Goal: Task Accomplishment & Management: Use online tool/utility

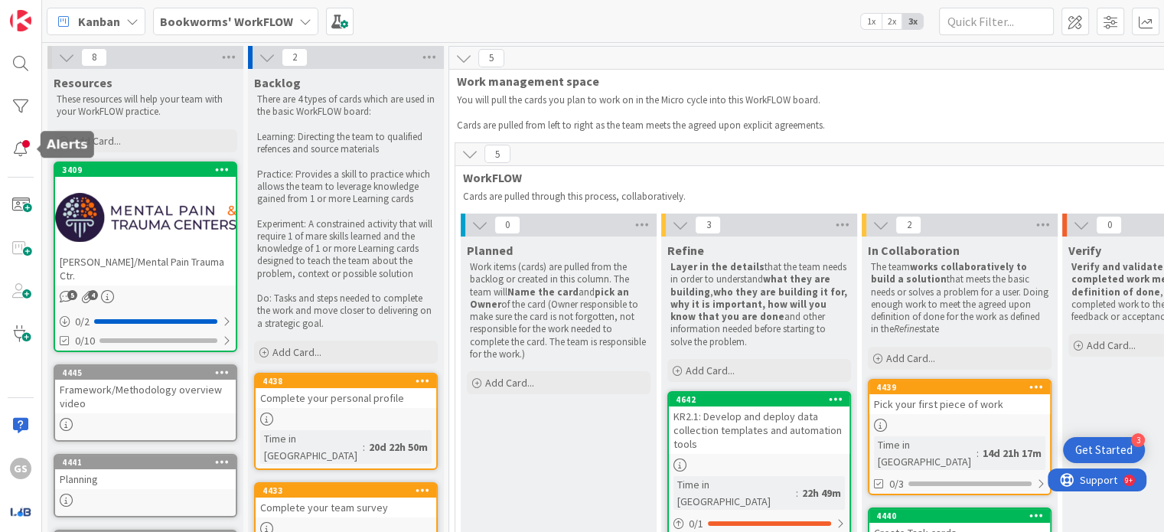
scroll to position [0, 393]
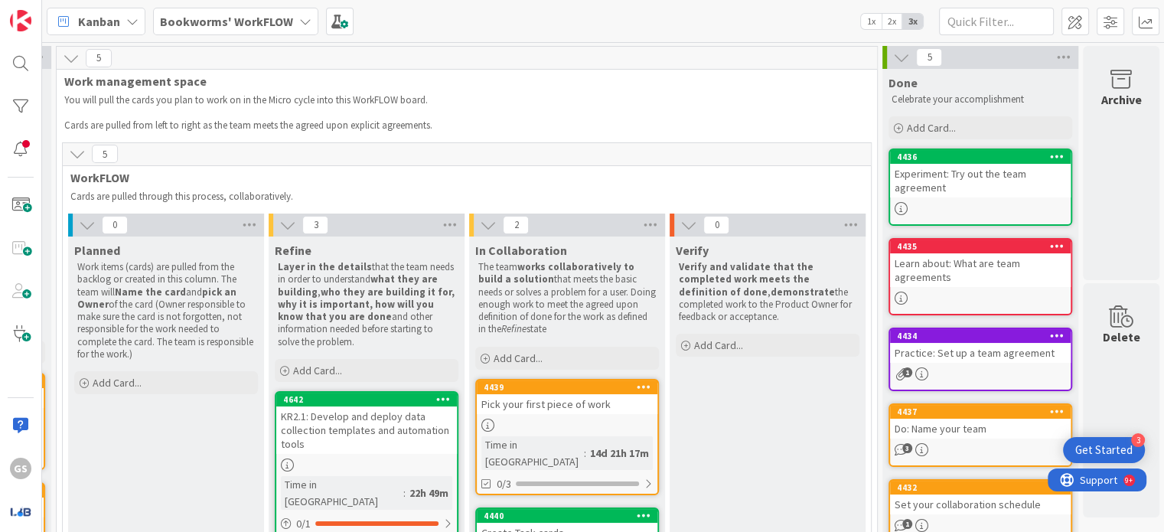
click at [97, 57] on span "5" at bounding box center [99, 58] width 26 height 18
click at [78, 154] on icon at bounding box center [77, 153] width 17 height 17
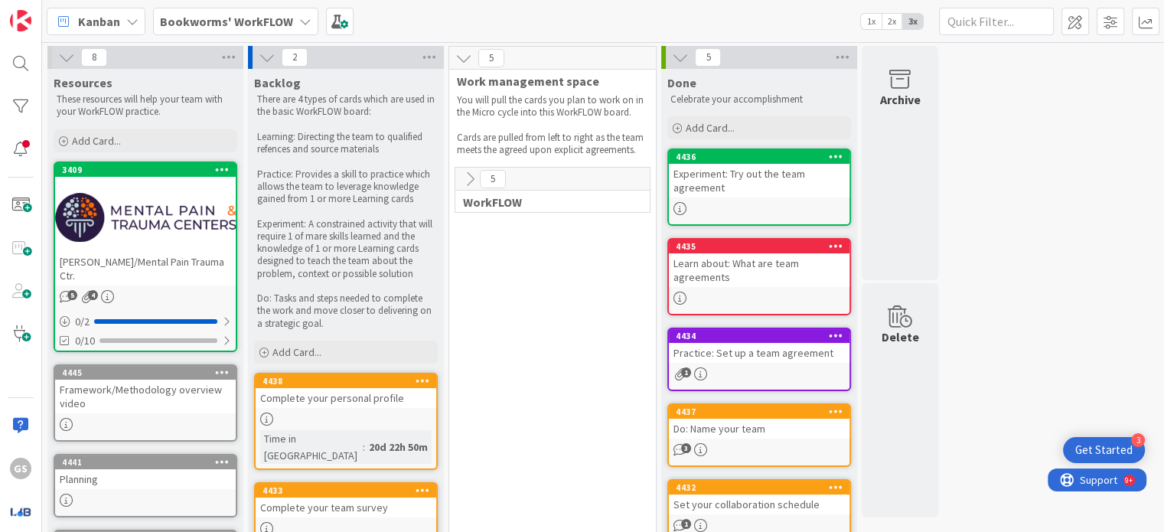
click at [475, 174] on icon at bounding box center [469, 179] width 17 height 17
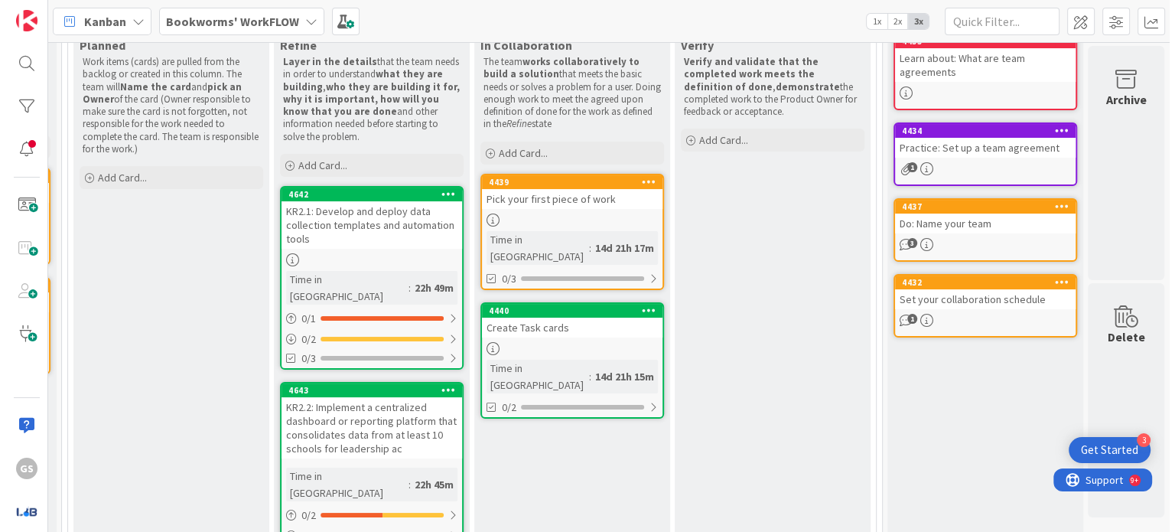
scroll to position [0, 404]
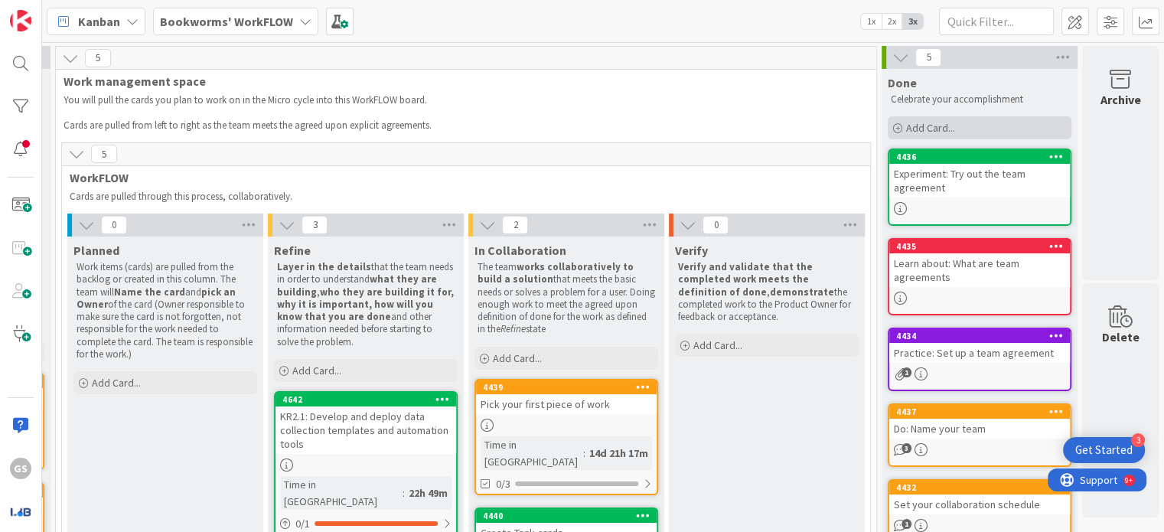
click at [921, 121] on span "Add Card..." at bounding box center [930, 128] width 49 height 14
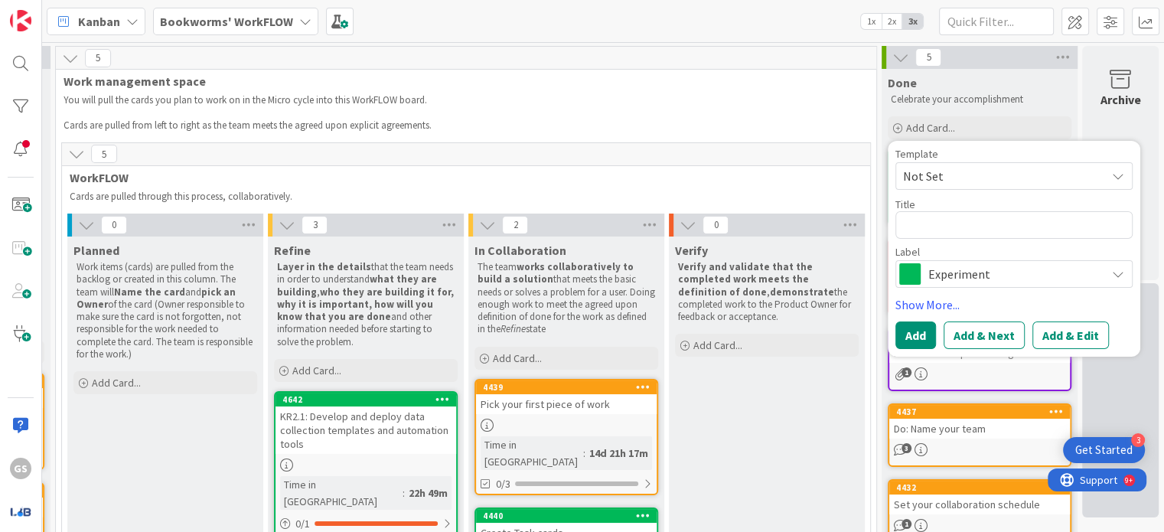
click at [1095, 370] on div "Delete" at bounding box center [1120, 400] width 77 height 234
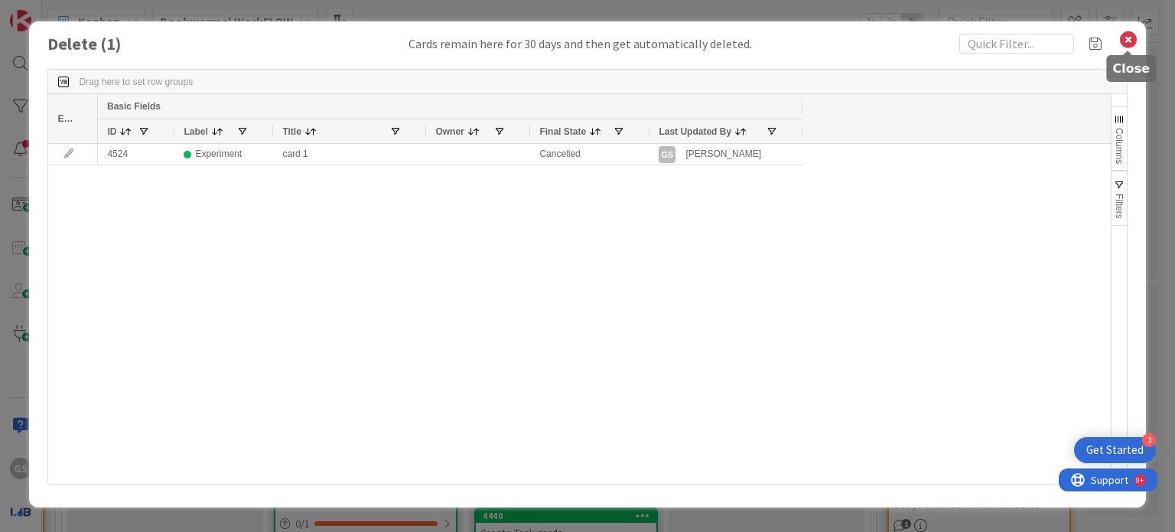
click at [1130, 37] on icon at bounding box center [1129, 39] width 20 height 21
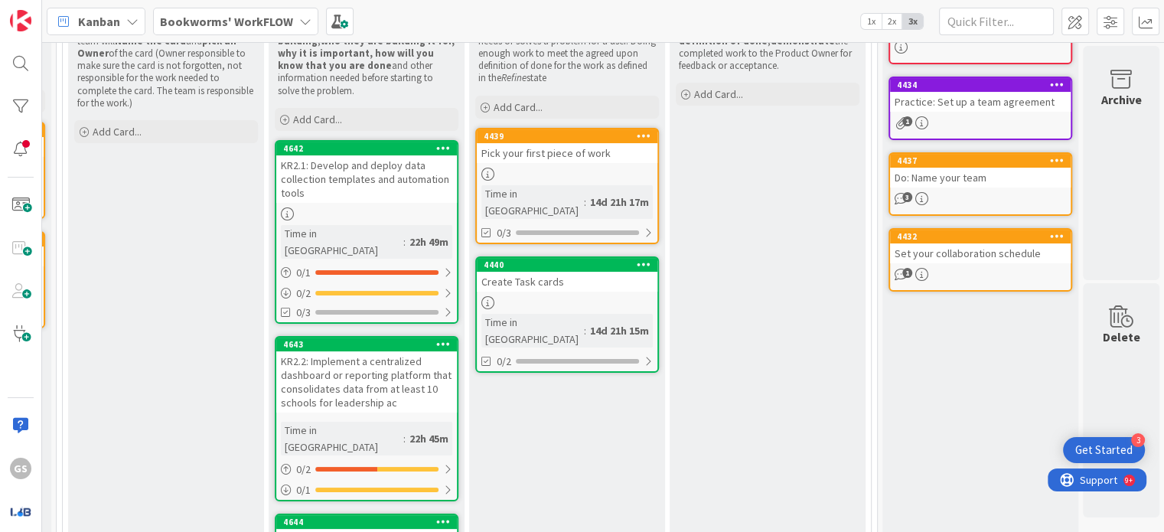
scroll to position [0, 393]
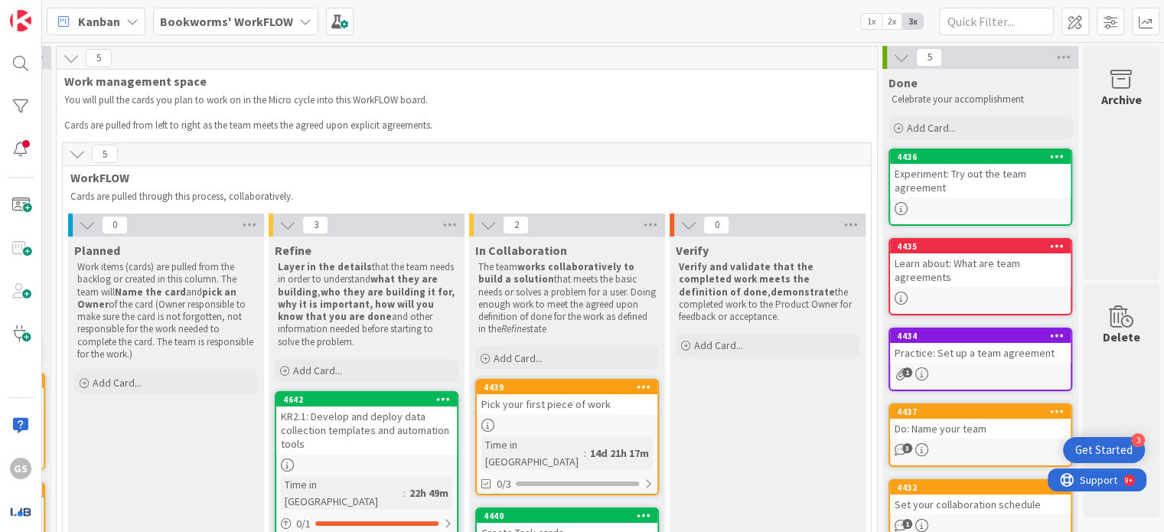
click at [121, 16] on div "Kanban" at bounding box center [96, 22] width 99 height 28
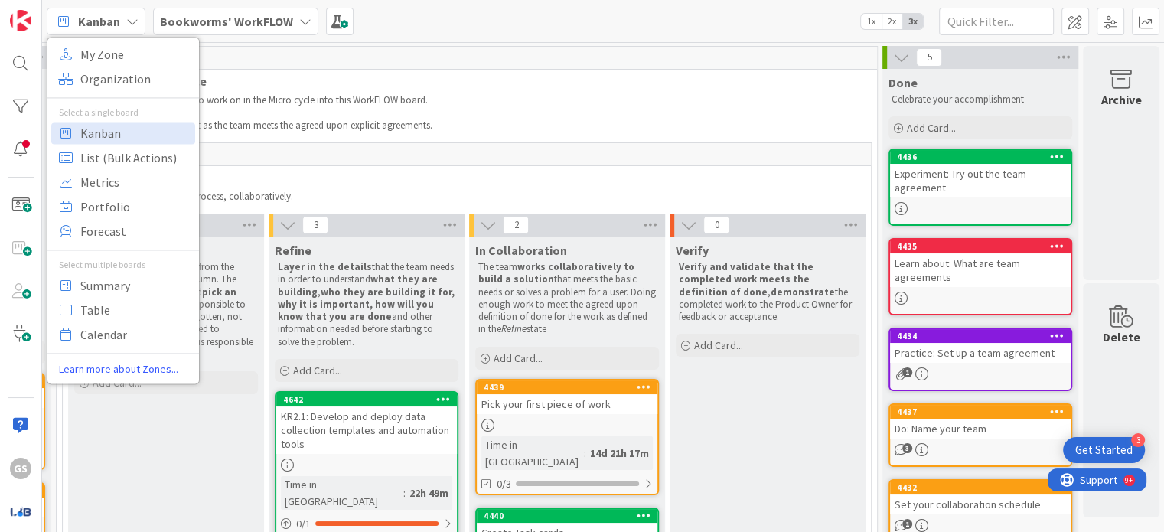
click at [217, 12] on span "Bookworms' WorkFLOW" at bounding box center [226, 21] width 133 height 18
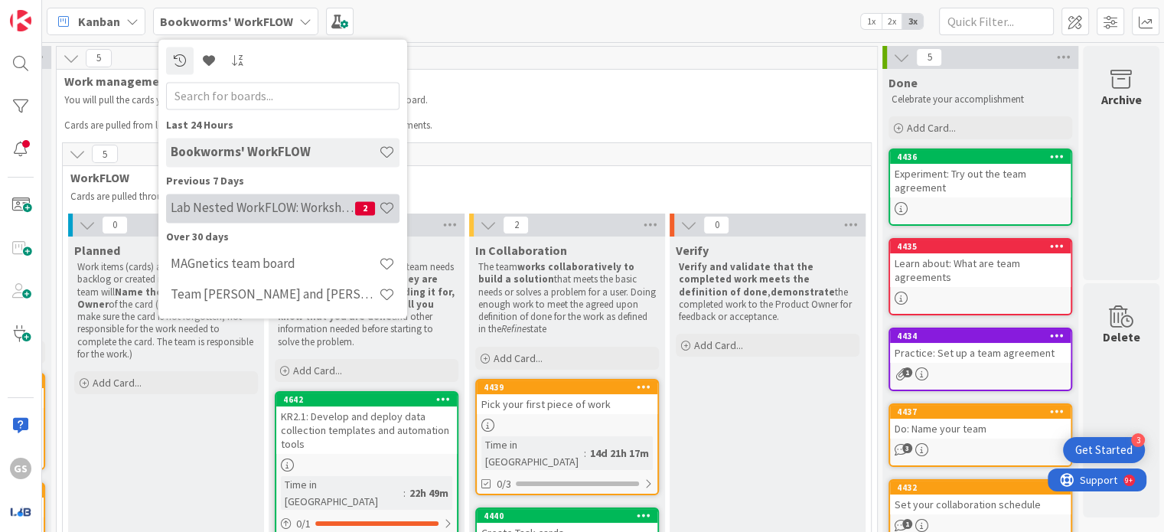
click at [213, 209] on h4 "Lab Nested WorkFLOW: Workshop" at bounding box center [263, 207] width 184 height 15
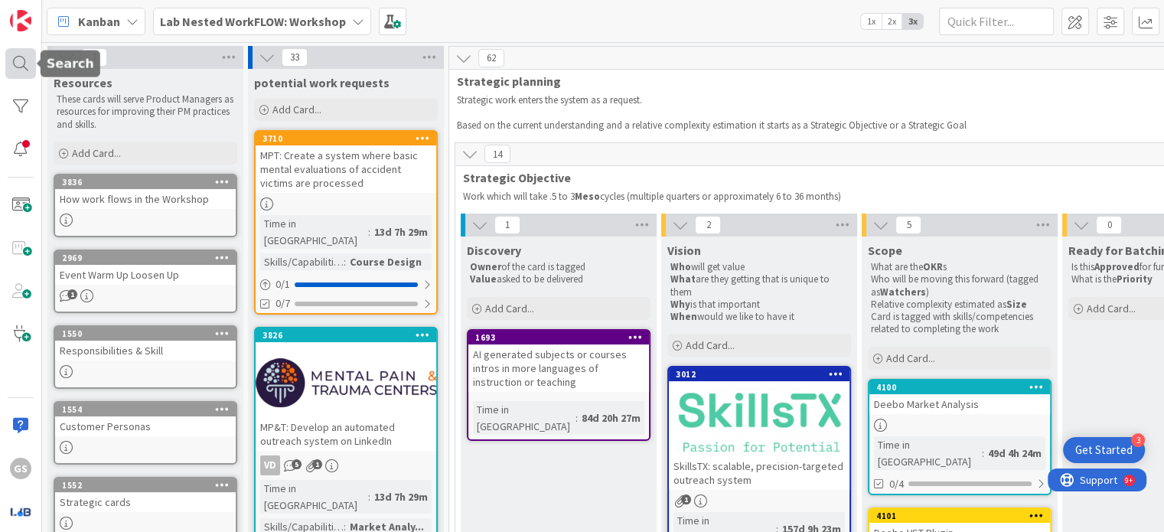
click at [21, 76] on div at bounding box center [20, 63] width 31 height 31
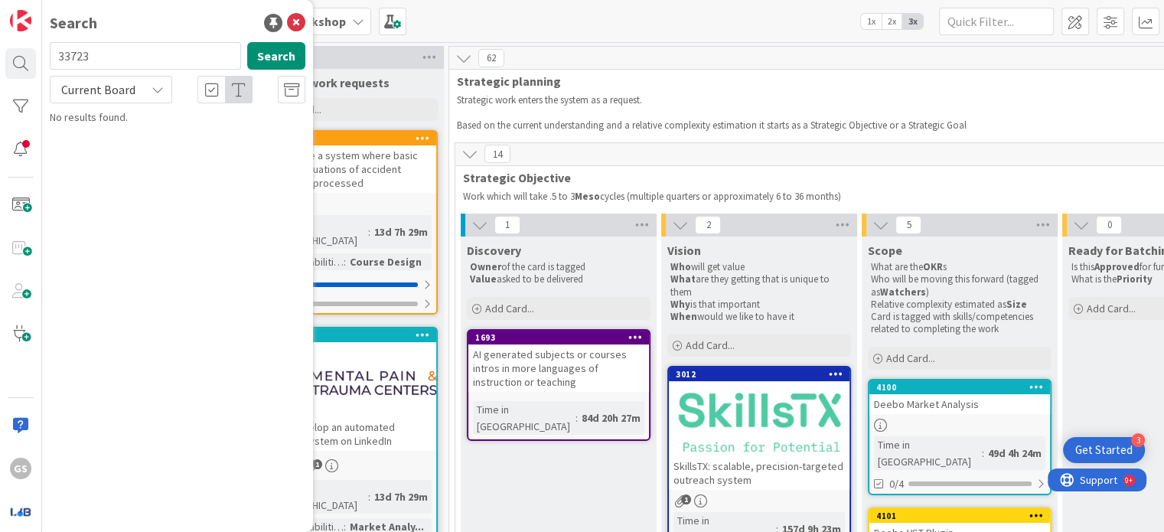
type input "3372"
click at [272, 48] on button "Search" at bounding box center [276, 56] width 58 height 28
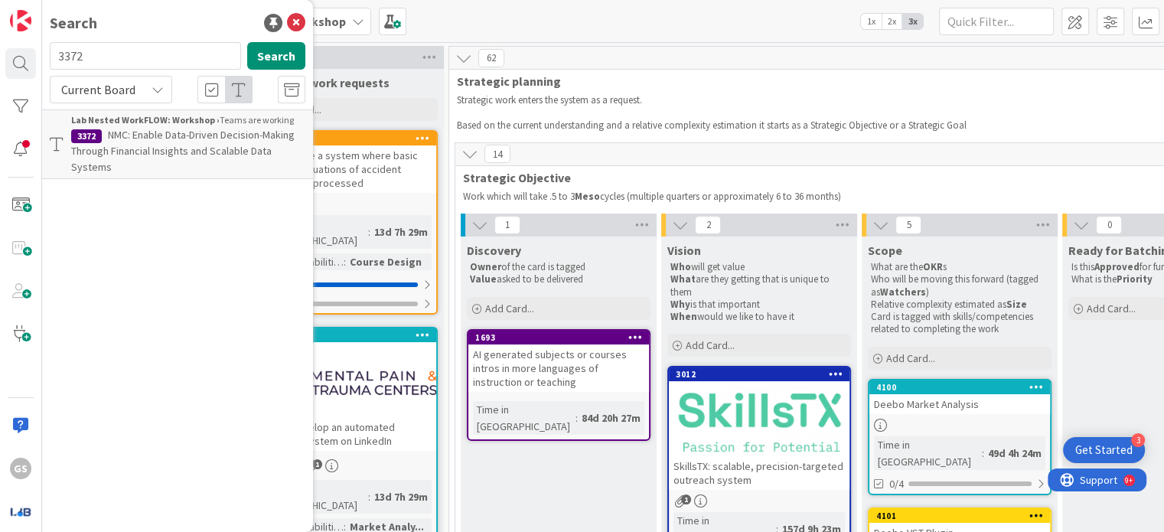
click at [148, 146] on span "NMC: Enable Data-Driven Decision-Making Through Financial Insights and Scalable…" at bounding box center [182, 151] width 223 height 46
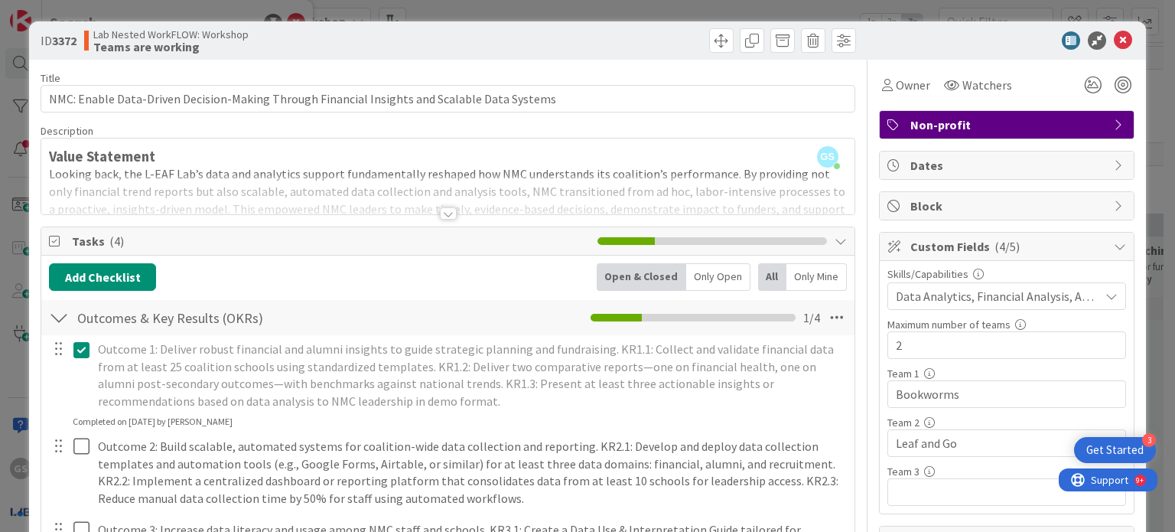
click at [441, 210] on div at bounding box center [448, 213] width 17 height 12
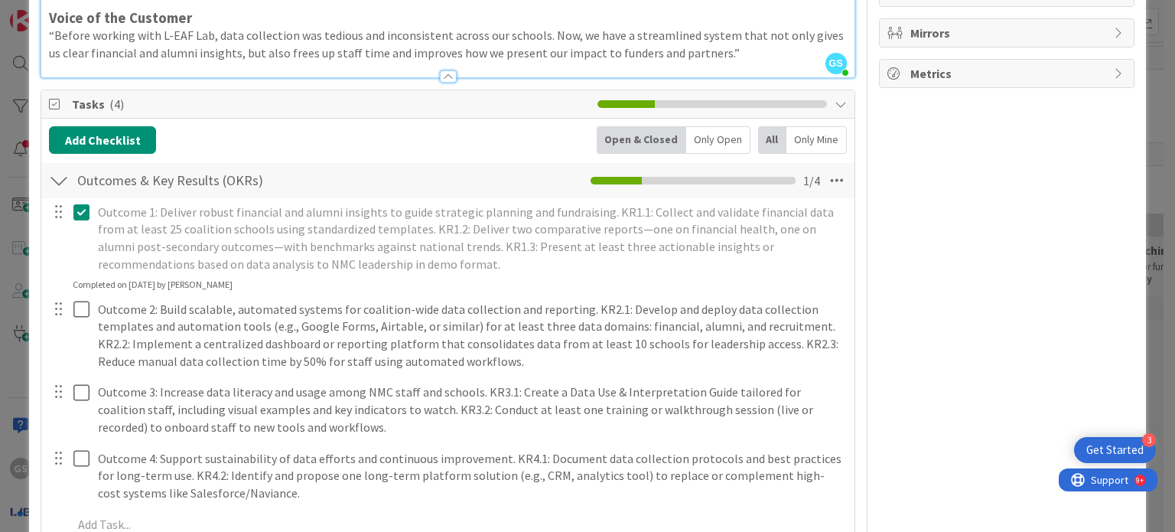
scroll to position [704, 0]
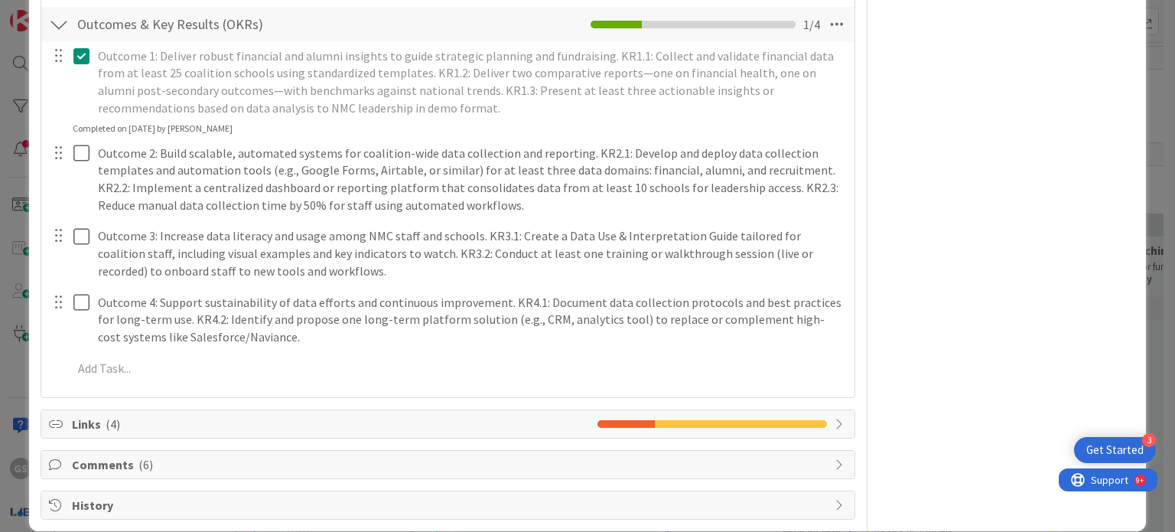
click at [835, 418] on icon at bounding box center [841, 424] width 12 height 12
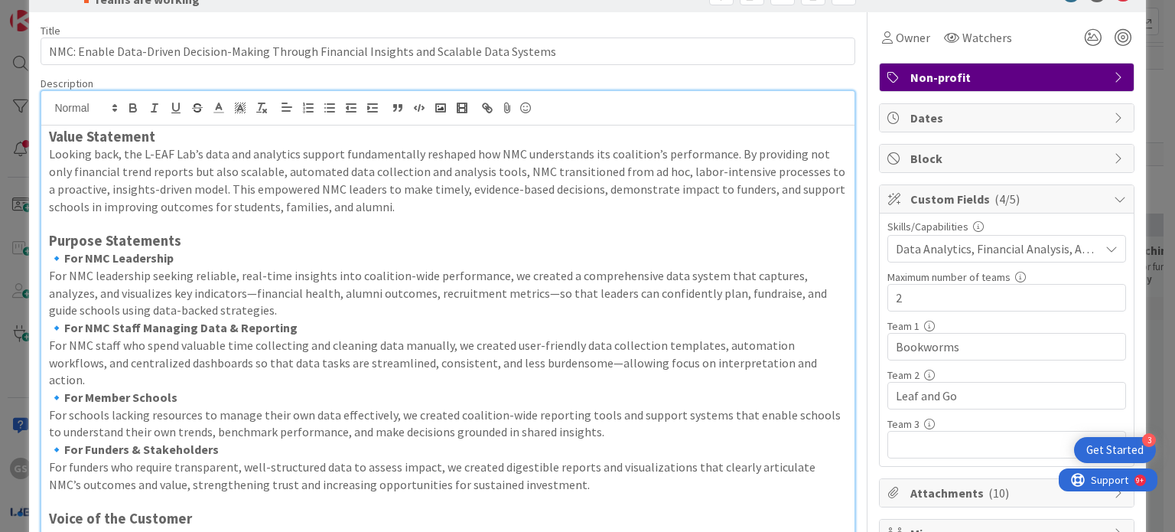
scroll to position [220, 0]
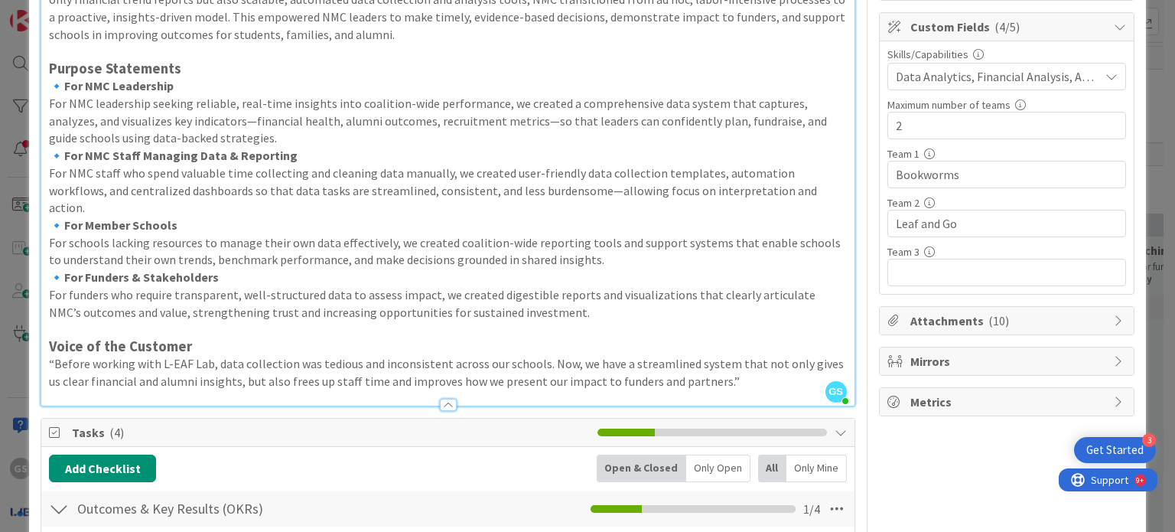
click at [955, 318] on span "Attachments ( 10 )" at bounding box center [1008, 320] width 196 height 18
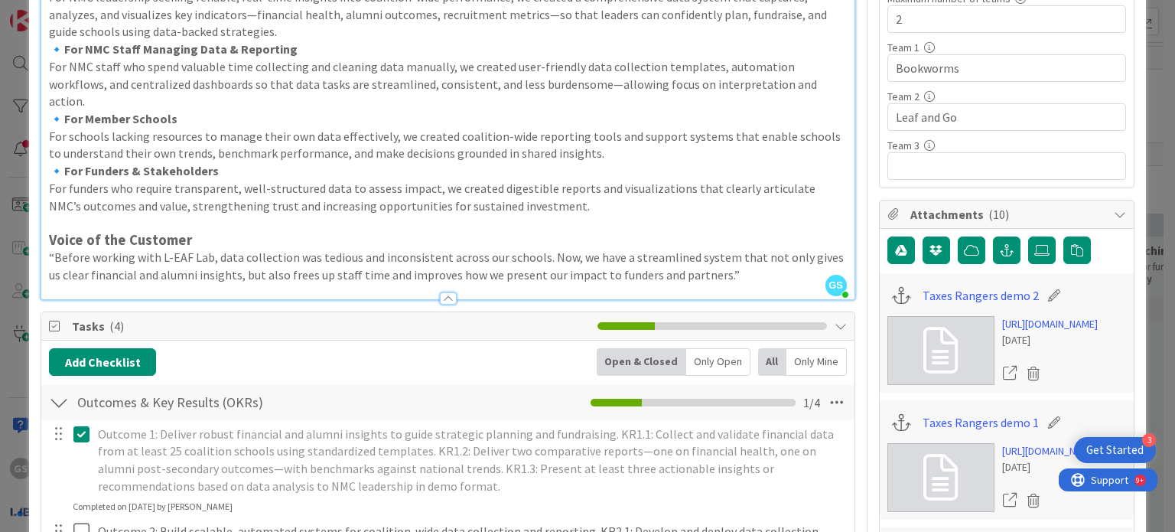
scroll to position [305, 0]
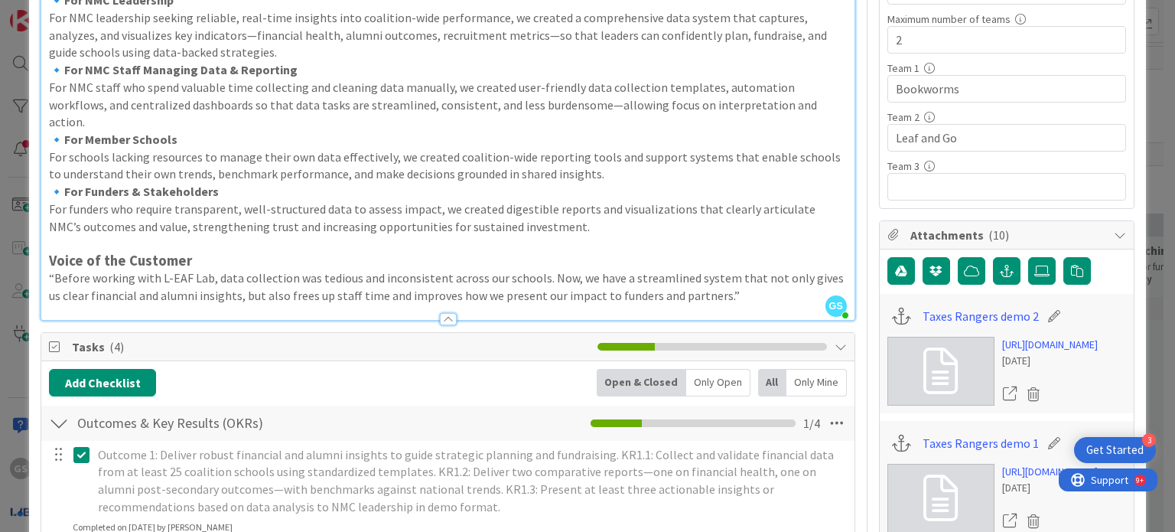
click at [1114, 229] on icon at bounding box center [1120, 235] width 12 height 12
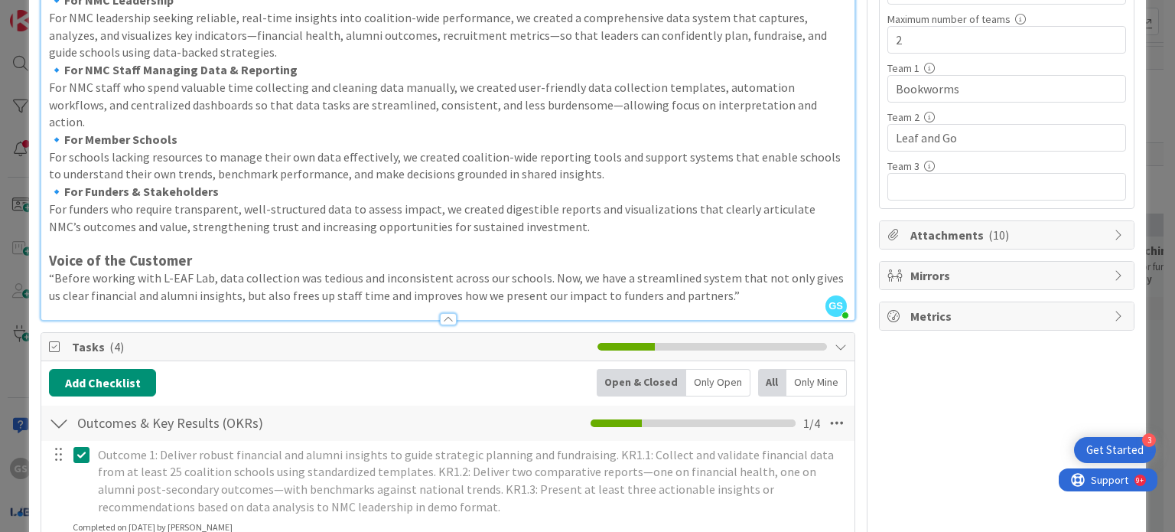
click at [1114, 451] on div "Get Started" at bounding box center [1114, 449] width 57 height 15
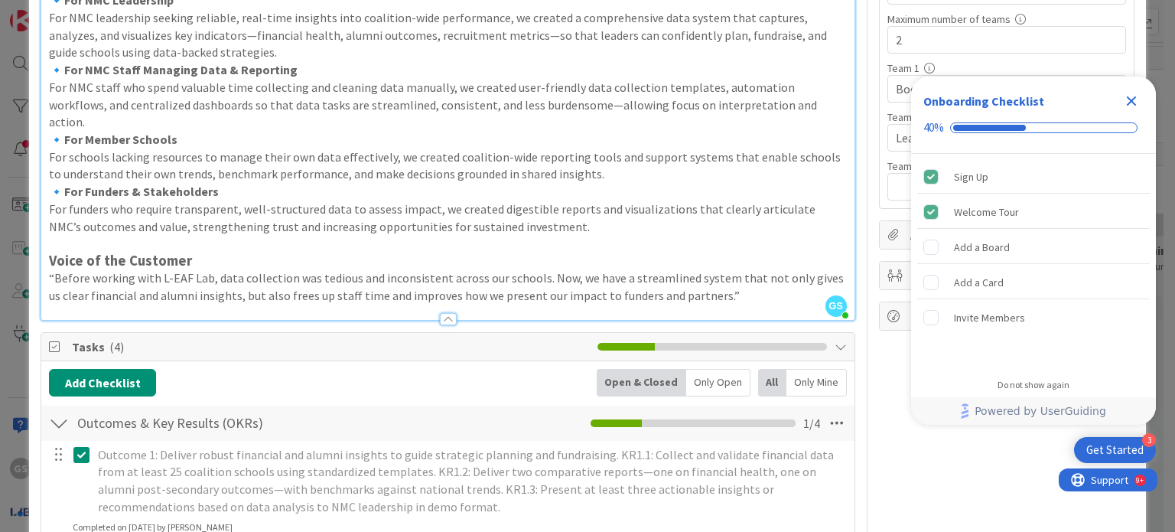
scroll to position [0, 0]
click at [1128, 97] on icon "Close Checklist" at bounding box center [1132, 101] width 10 height 10
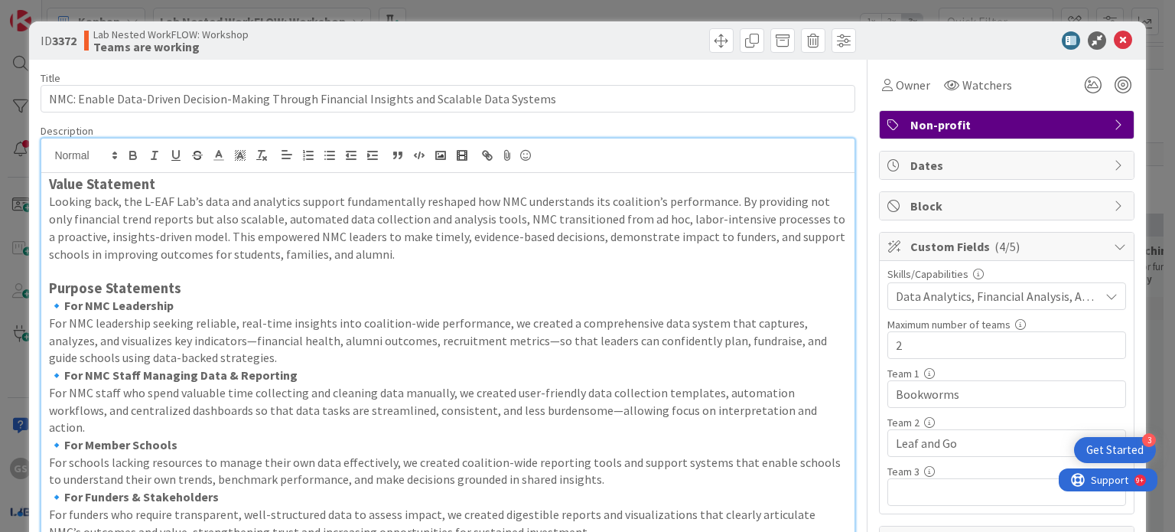
click at [1114, 164] on icon at bounding box center [1120, 165] width 12 height 12
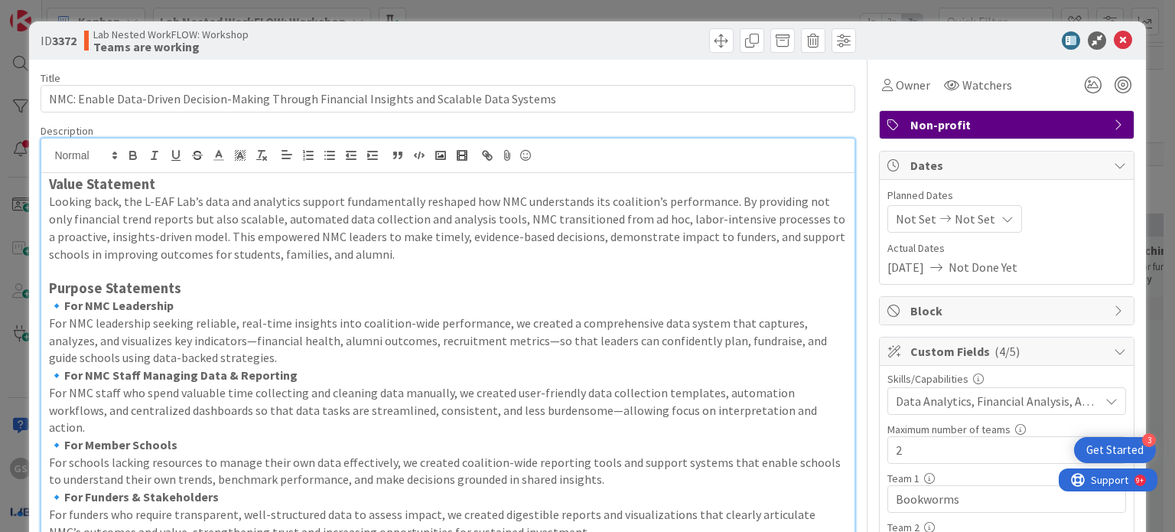
click at [1114, 165] on icon at bounding box center [1120, 165] width 12 height 12
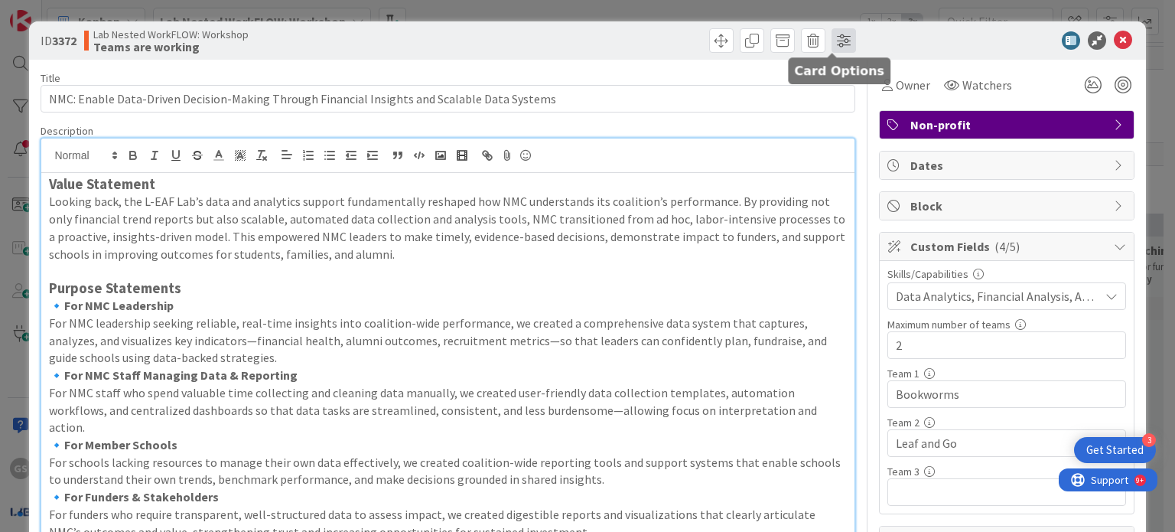
click at [832, 36] on span at bounding box center [844, 40] width 24 height 24
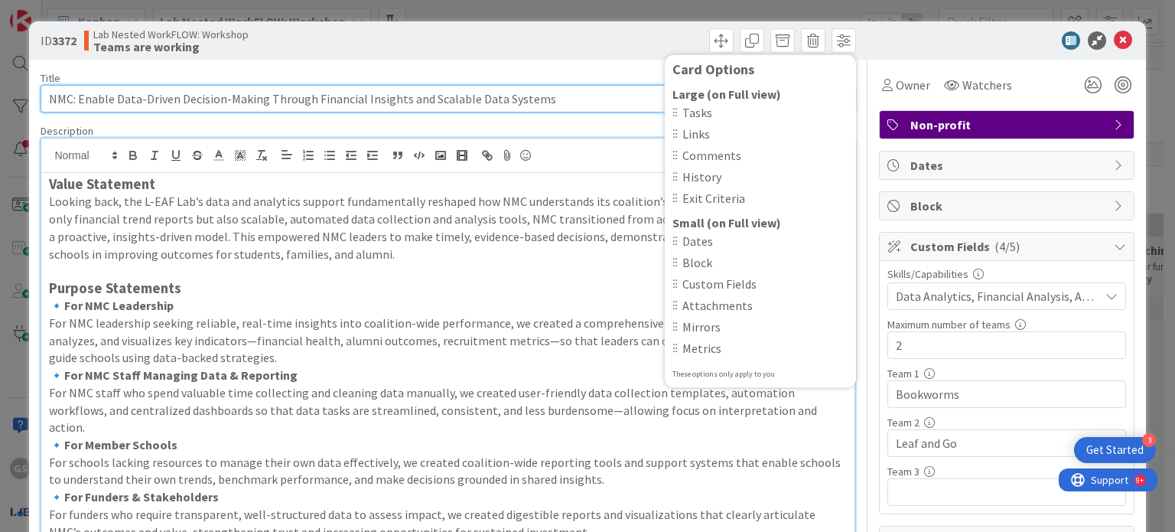
click at [604, 95] on input "NMC: Enable Data-Driven Decision-Making Through Financial Insights and Scalable…" at bounding box center [448, 99] width 814 height 28
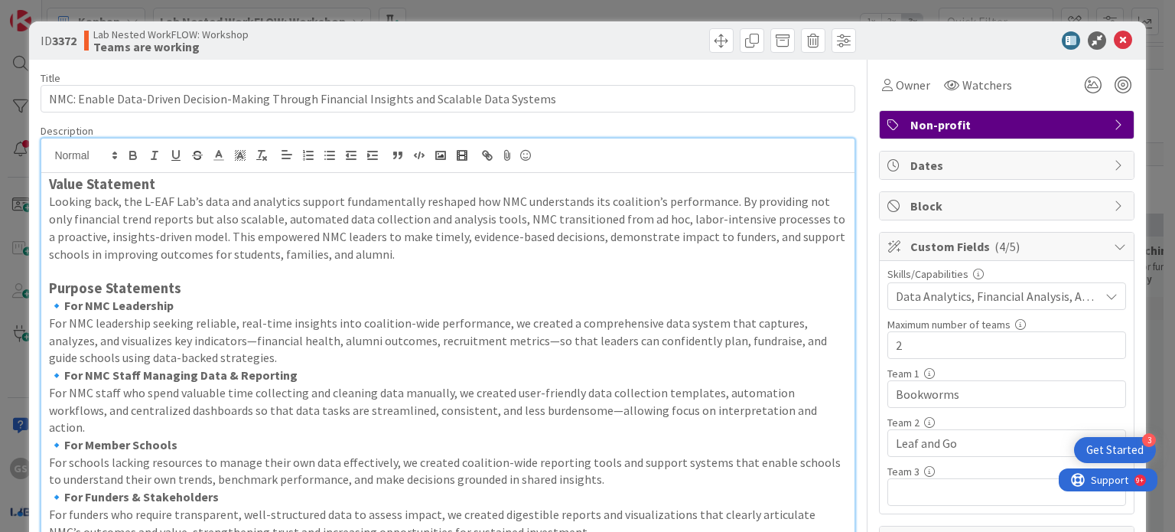
click at [925, 243] on span "Custom Fields ( 4/5 )" at bounding box center [1008, 246] width 196 height 18
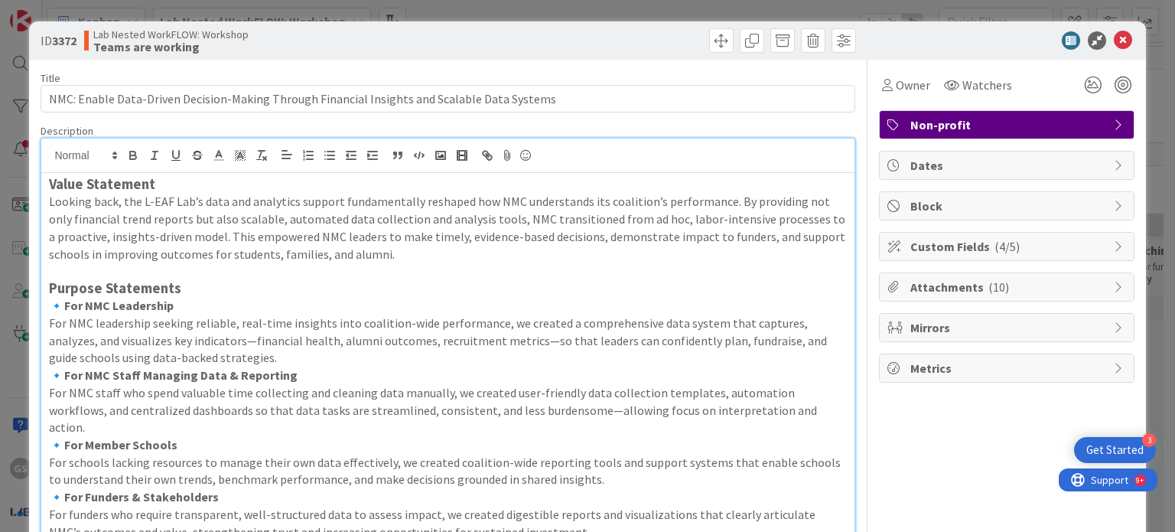
click at [925, 243] on span "Custom Fields ( 4/5 )" at bounding box center [1008, 246] width 196 height 18
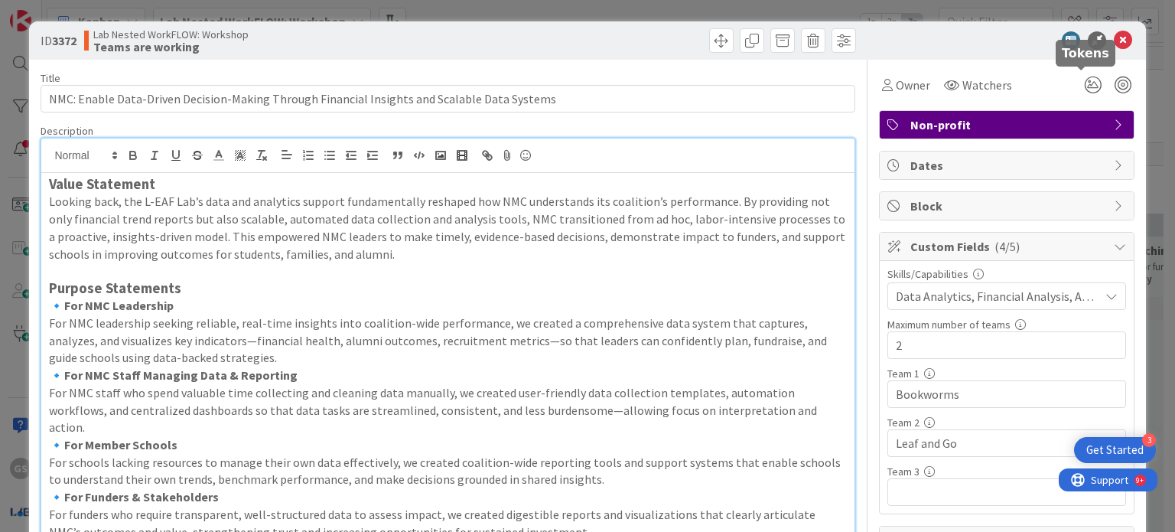
click at [1114, 39] on icon at bounding box center [1123, 40] width 18 height 18
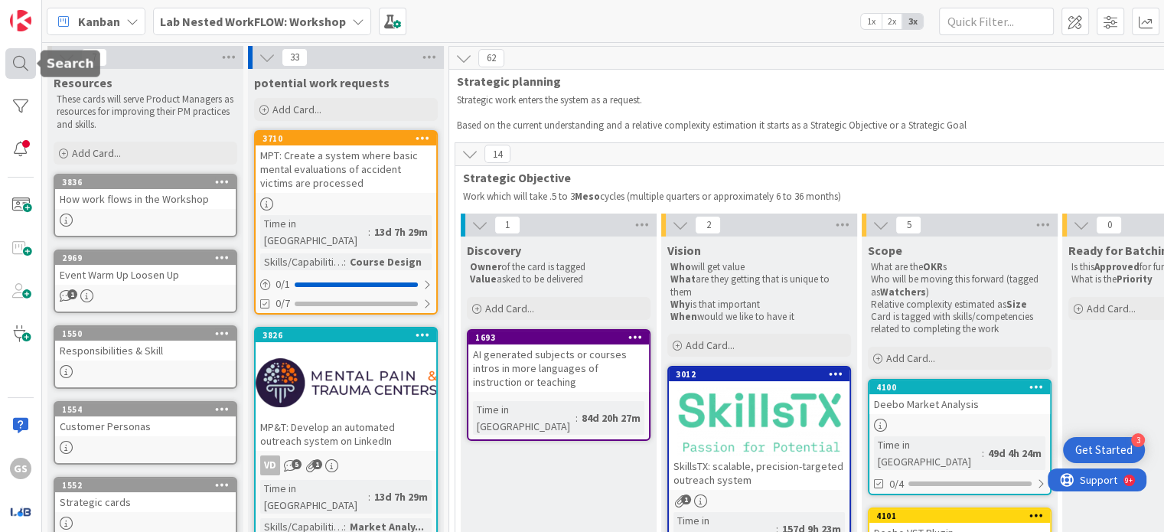
click at [21, 60] on div at bounding box center [20, 63] width 31 height 31
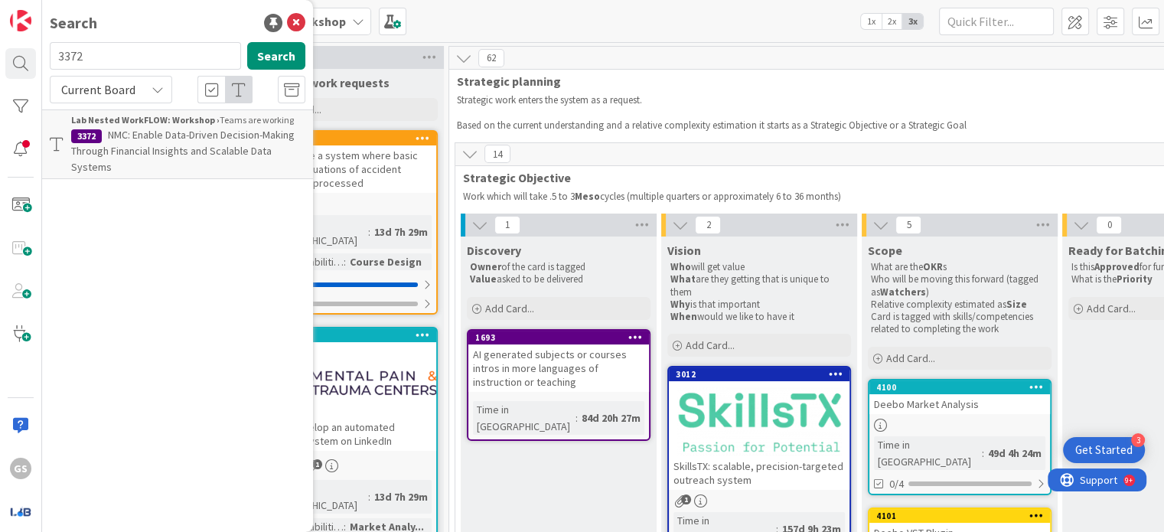
click at [133, 152] on span "NMC: Enable Data-Driven Decision-Making Through Financial Insights and Scalable…" at bounding box center [182, 151] width 223 height 46
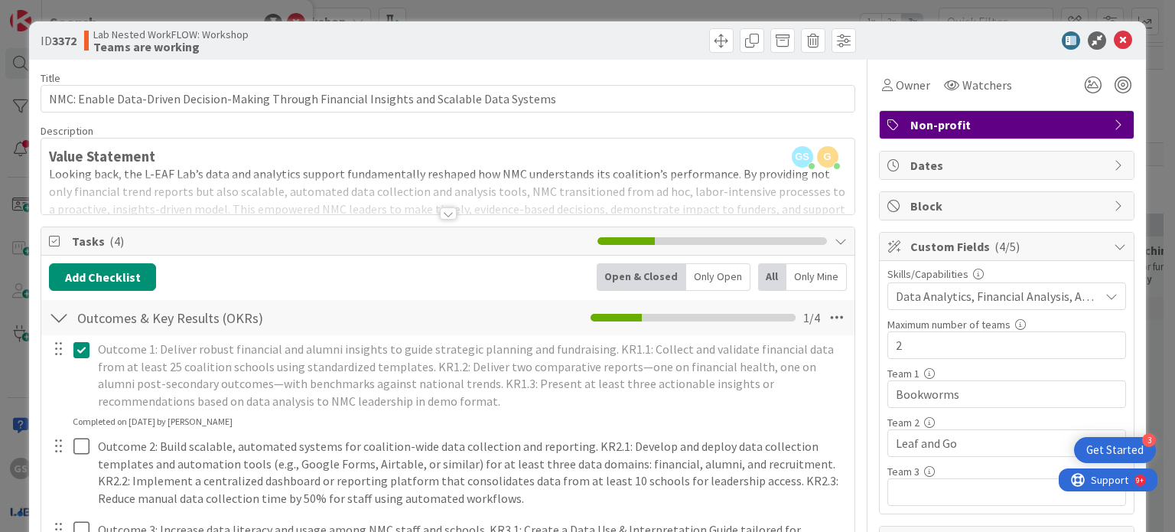
click at [702, 269] on div "Only Open" at bounding box center [718, 277] width 64 height 28
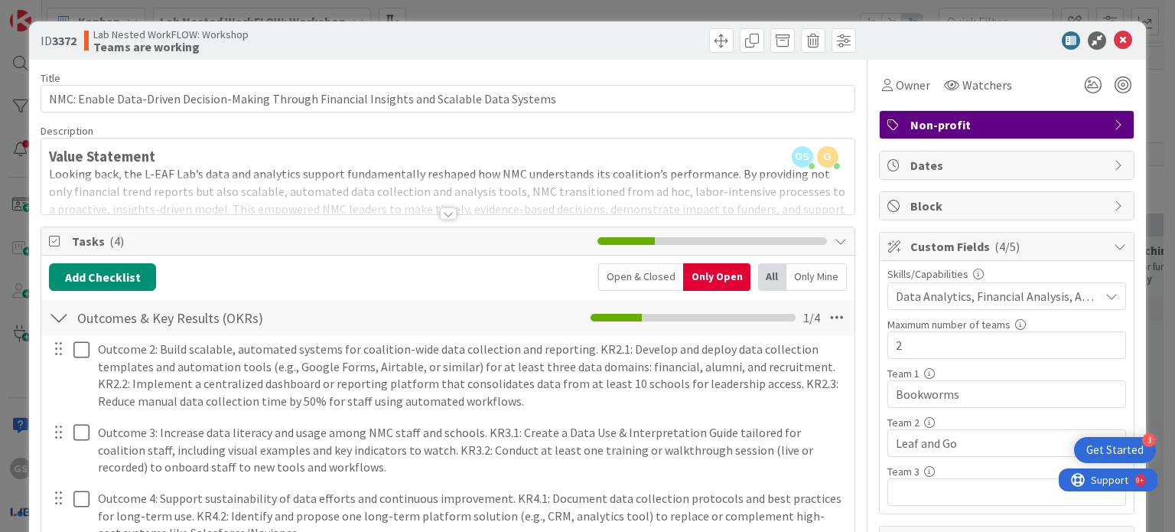
click at [646, 272] on div "Open & Closed" at bounding box center [640, 277] width 85 height 28
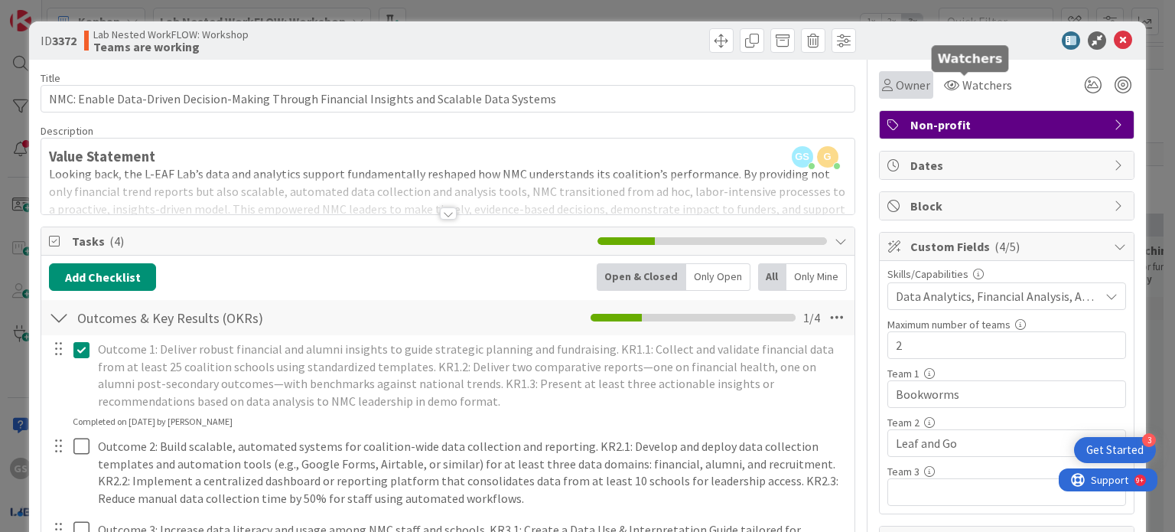
click at [896, 84] on span "Owner" at bounding box center [913, 85] width 34 height 18
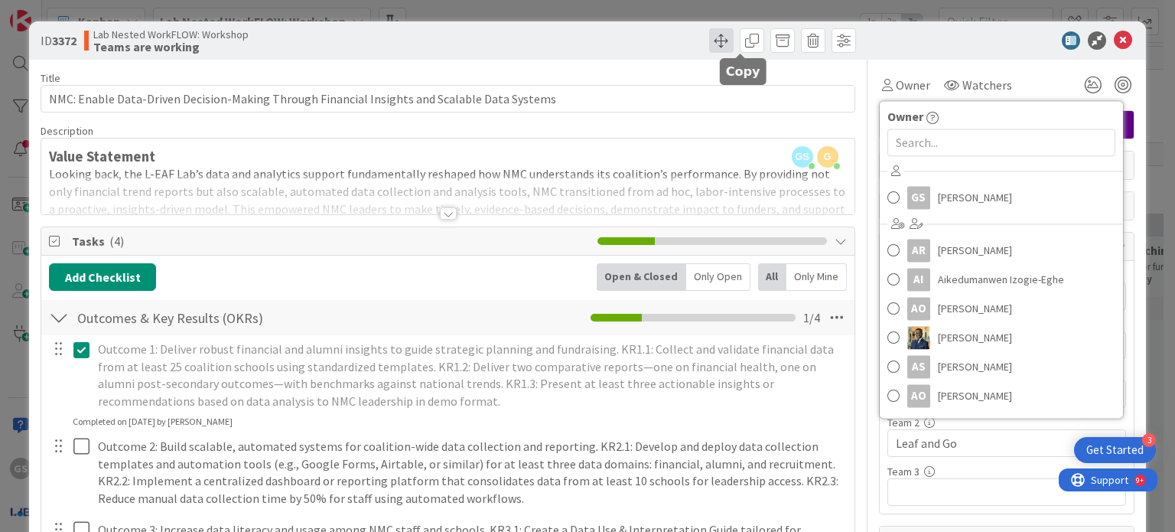
click at [709, 39] on span at bounding box center [721, 40] width 24 height 24
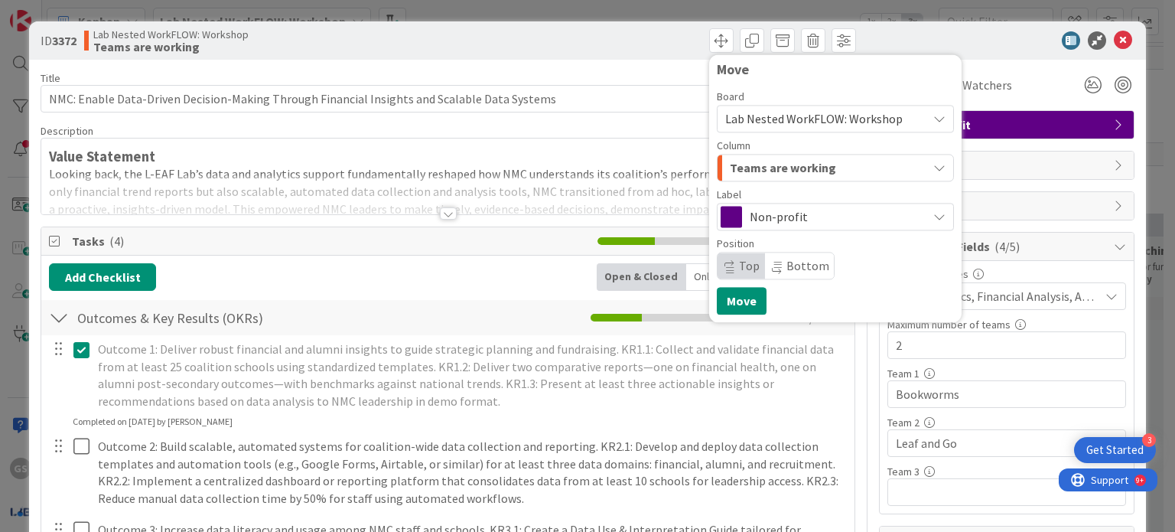
click at [775, 118] on span "Lab Nested WorkFLOW: Workshop" at bounding box center [814, 118] width 178 height 15
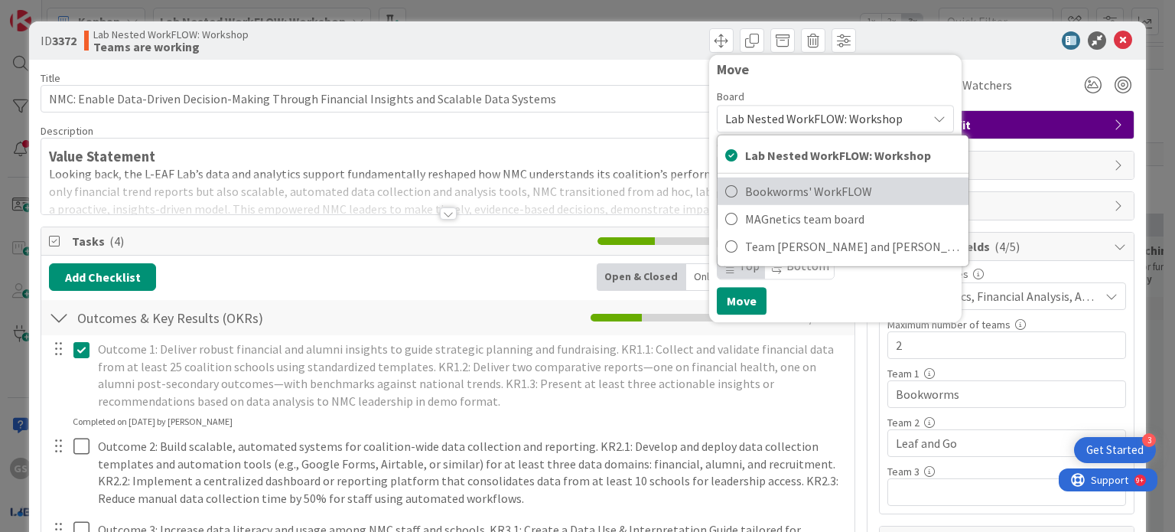
click at [725, 190] on icon at bounding box center [731, 191] width 12 height 23
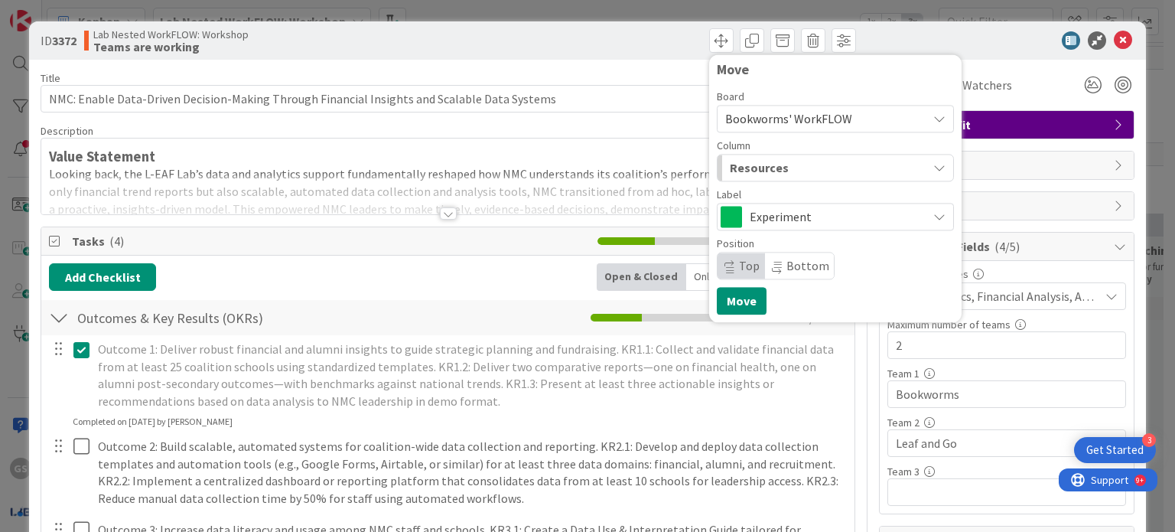
click at [756, 164] on span "Resources" at bounding box center [759, 168] width 59 height 20
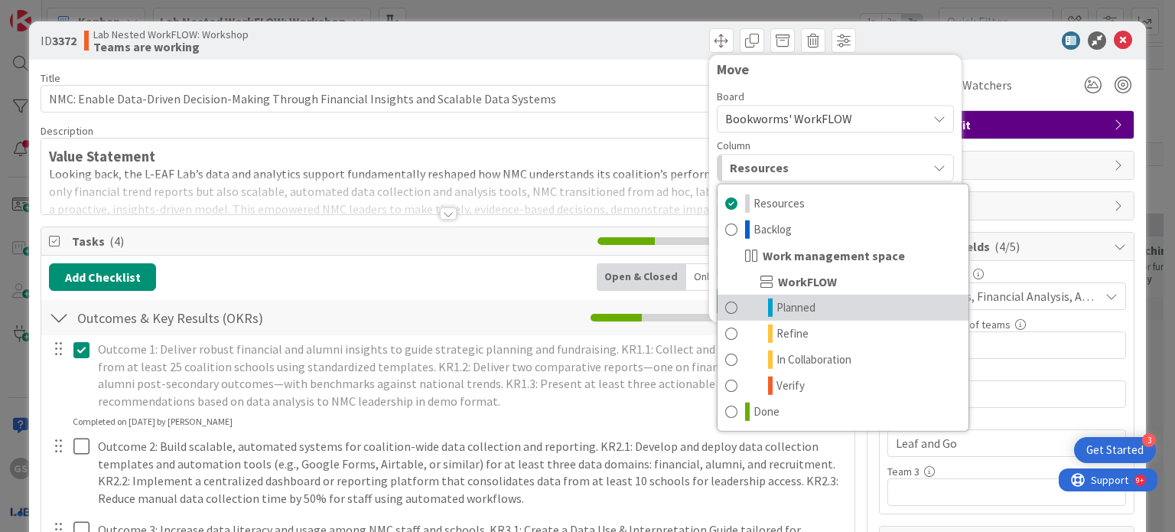
click at [725, 311] on span at bounding box center [731, 307] width 12 height 18
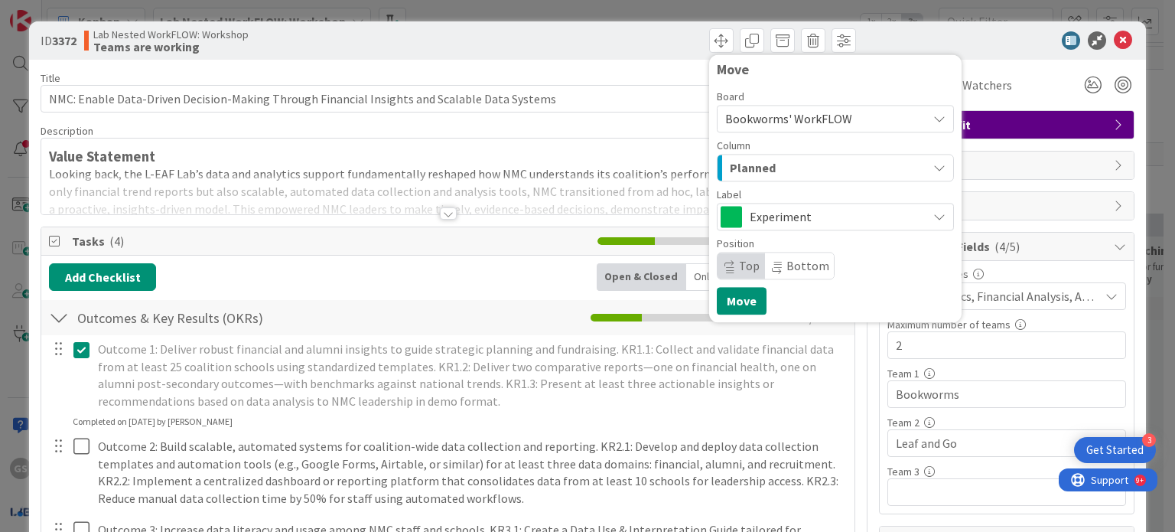
click at [746, 171] on span "Planned" at bounding box center [753, 168] width 46 height 20
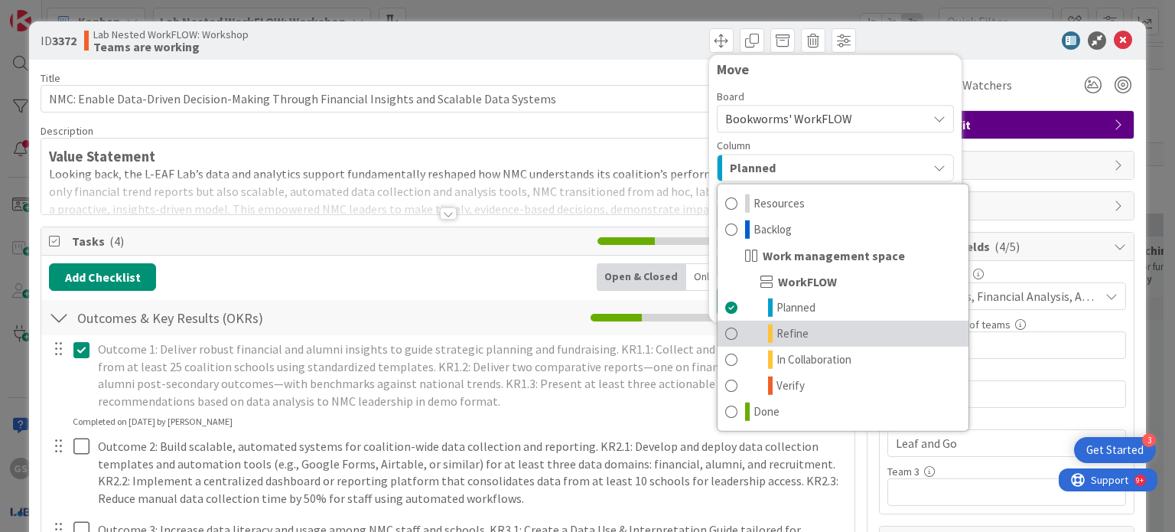
click at [725, 336] on span at bounding box center [731, 333] width 12 height 18
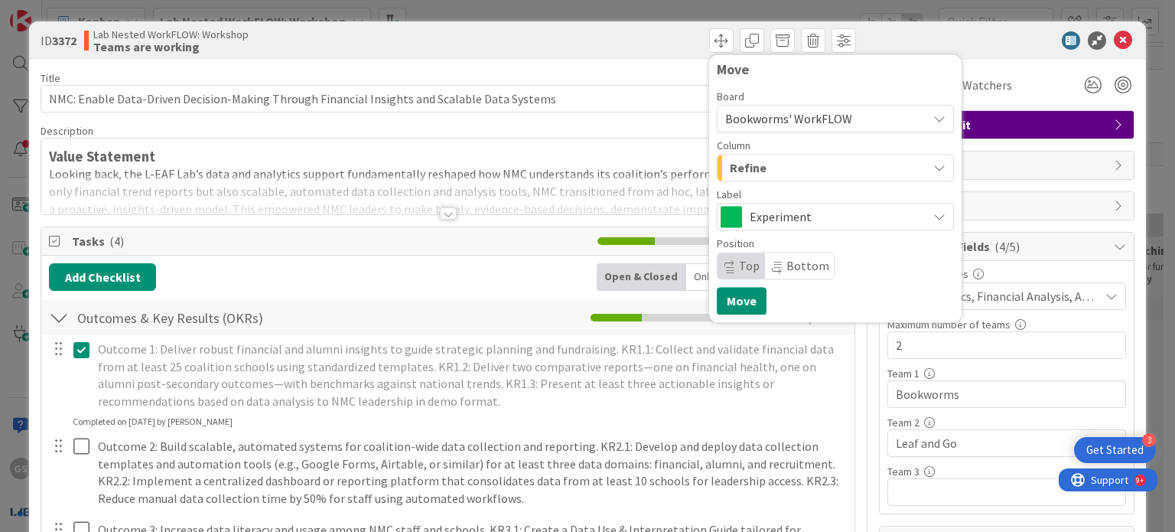
click at [728, 219] on span at bounding box center [731, 216] width 21 height 21
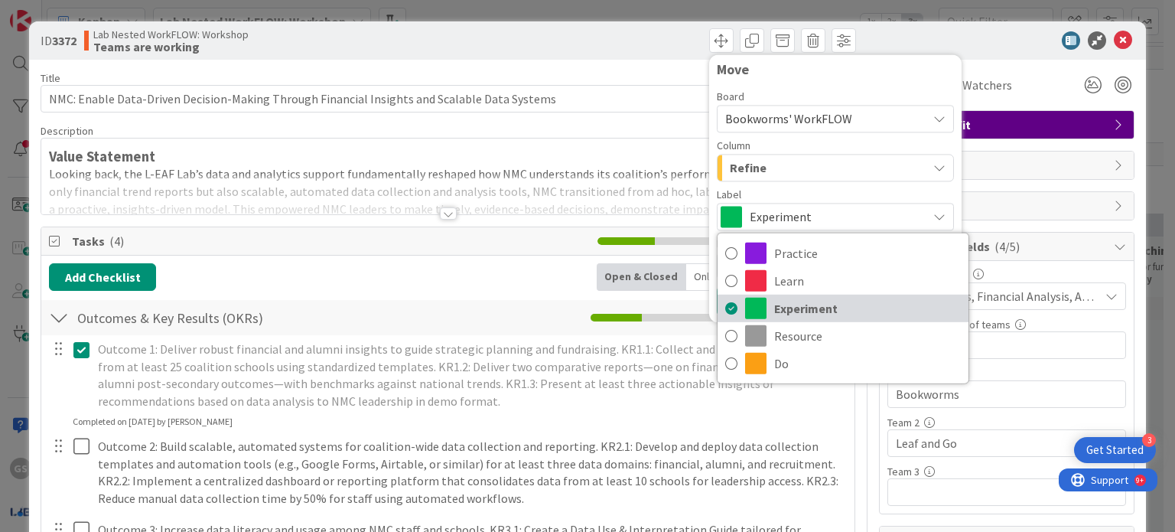
click at [793, 305] on span "Experiment" at bounding box center [867, 308] width 187 height 23
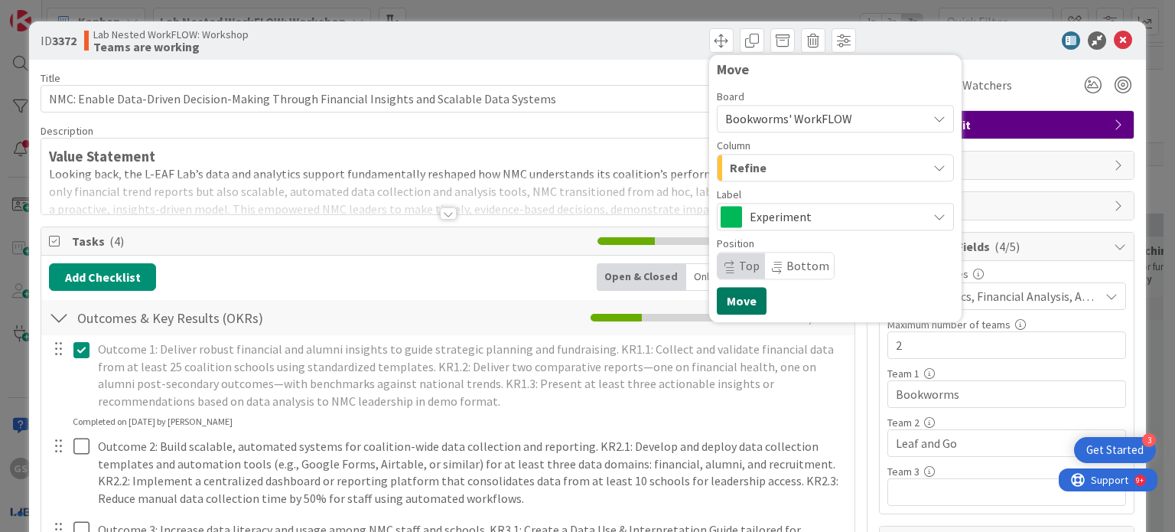
click at [735, 298] on button "Move" at bounding box center [742, 301] width 50 height 28
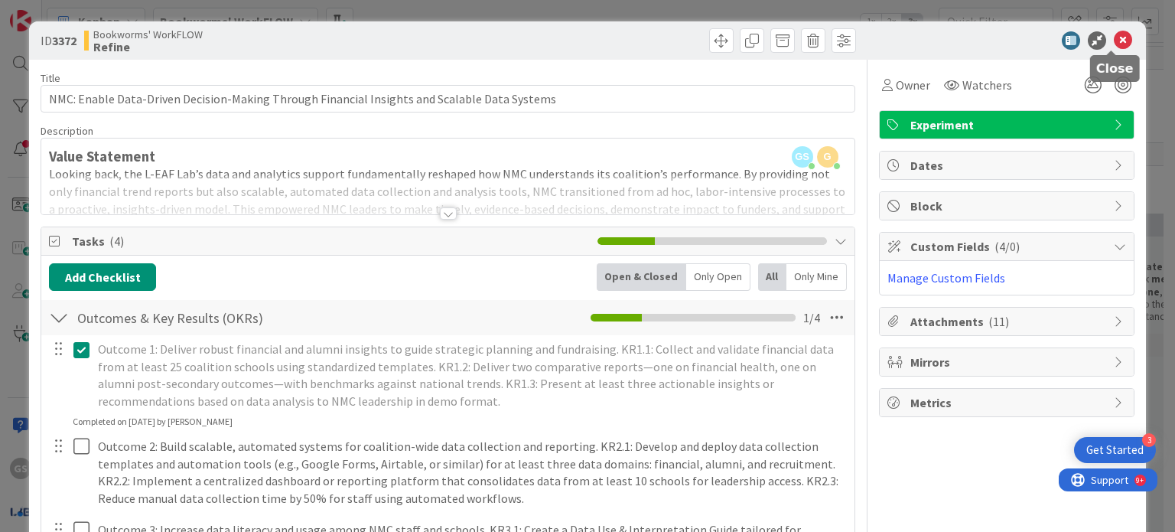
click at [1114, 33] on icon at bounding box center [1123, 40] width 18 height 18
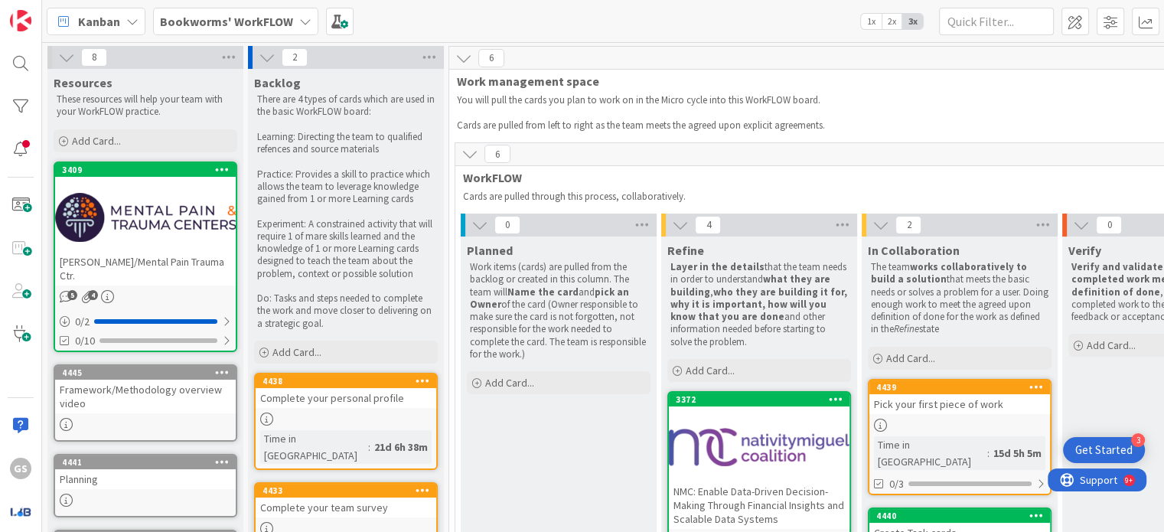
click at [240, 22] on b "Bookworms' WorkFLOW" at bounding box center [226, 21] width 133 height 15
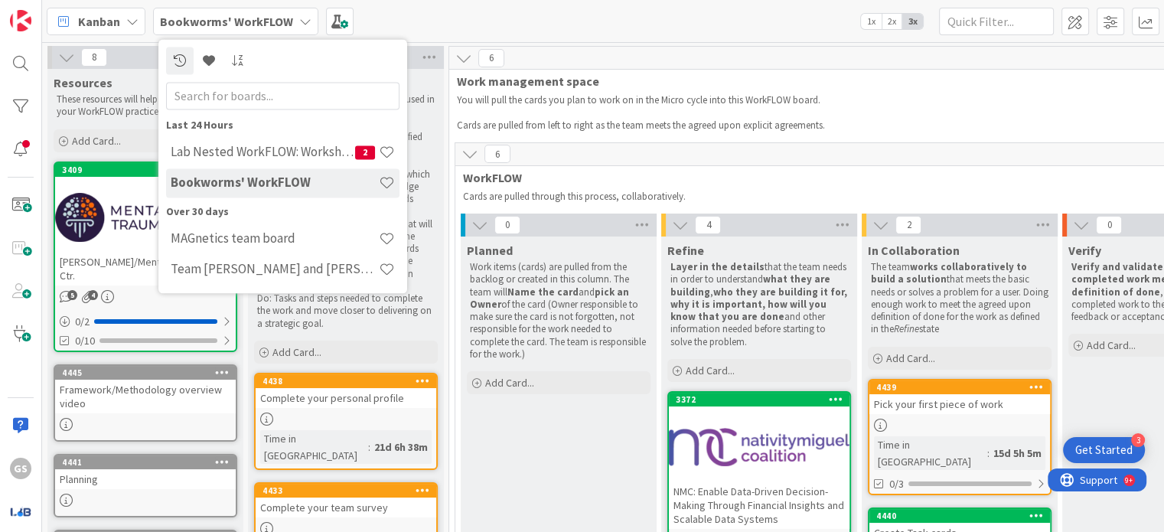
click at [218, 183] on h4 "Bookworms' WorkFLOW" at bounding box center [275, 182] width 208 height 15
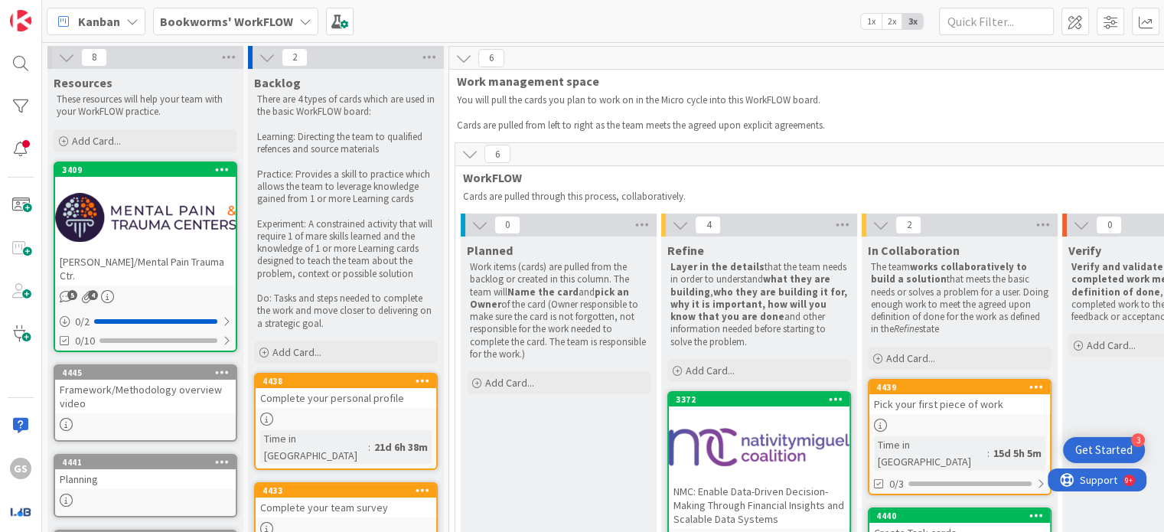
click at [257, 21] on b "Bookworms' WorkFLOW" at bounding box center [226, 21] width 133 height 15
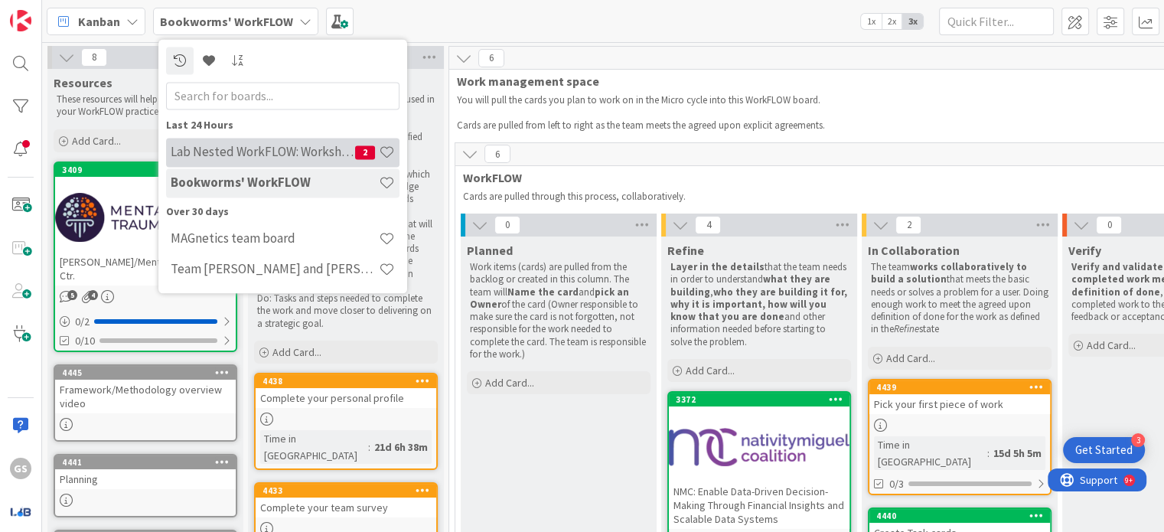
click at [240, 141] on div "Lab Nested WorkFLOW: Workshop 2" at bounding box center [282, 152] width 233 height 29
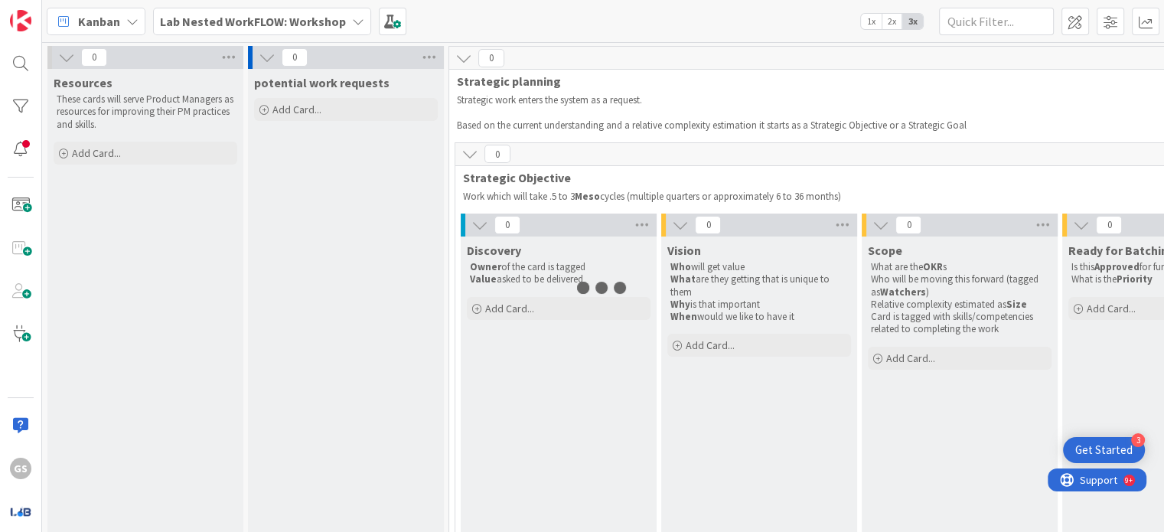
click at [252, 22] on b "Lab Nested WorkFLOW: Workshop" at bounding box center [253, 21] width 186 height 15
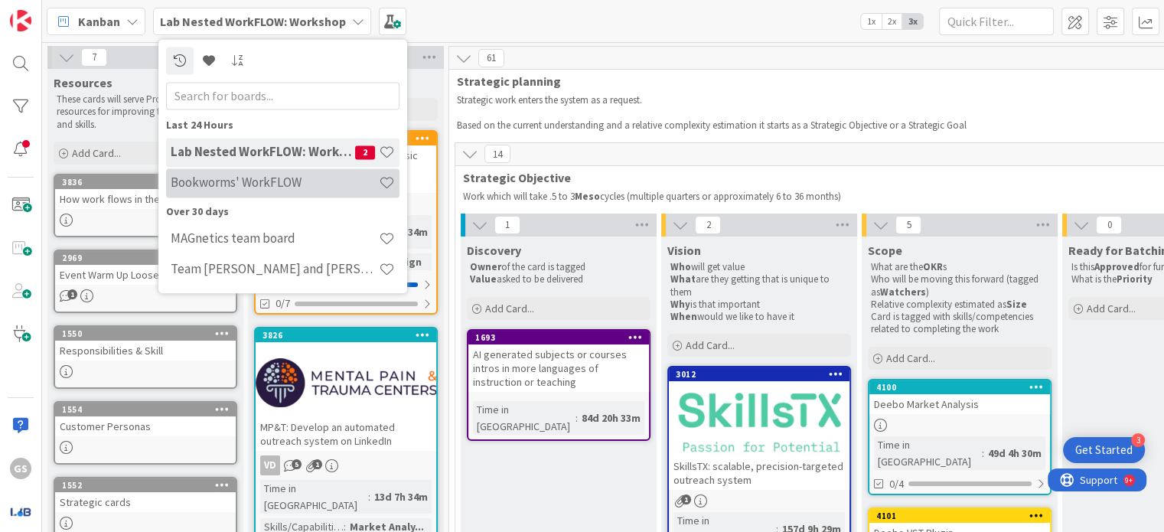
click at [264, 189] on h4 "Bookworms' WorkFLOW" at bounding box center [275, 182] width 208 height 15
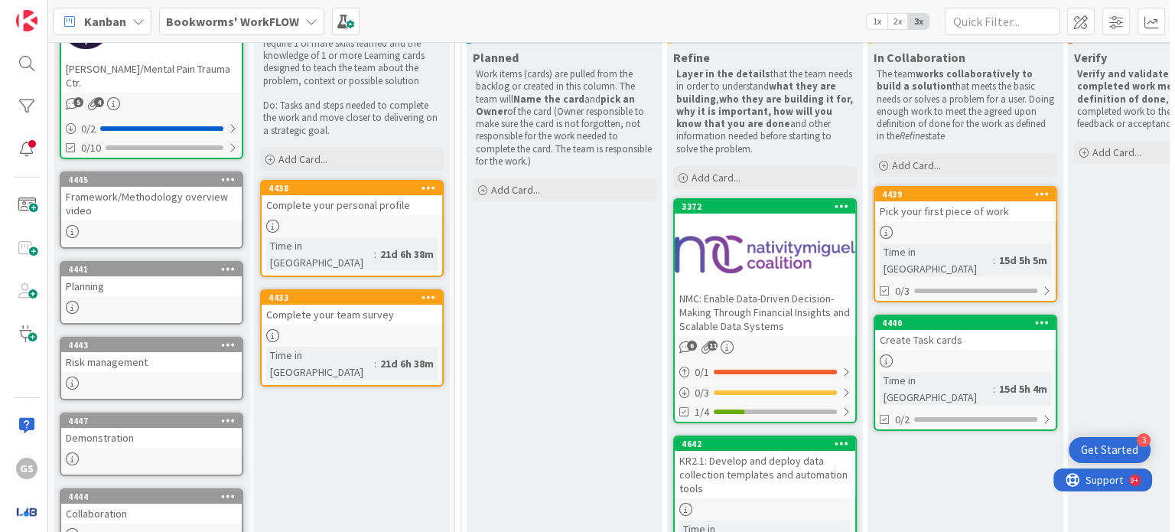
scroll to position [190, 0]
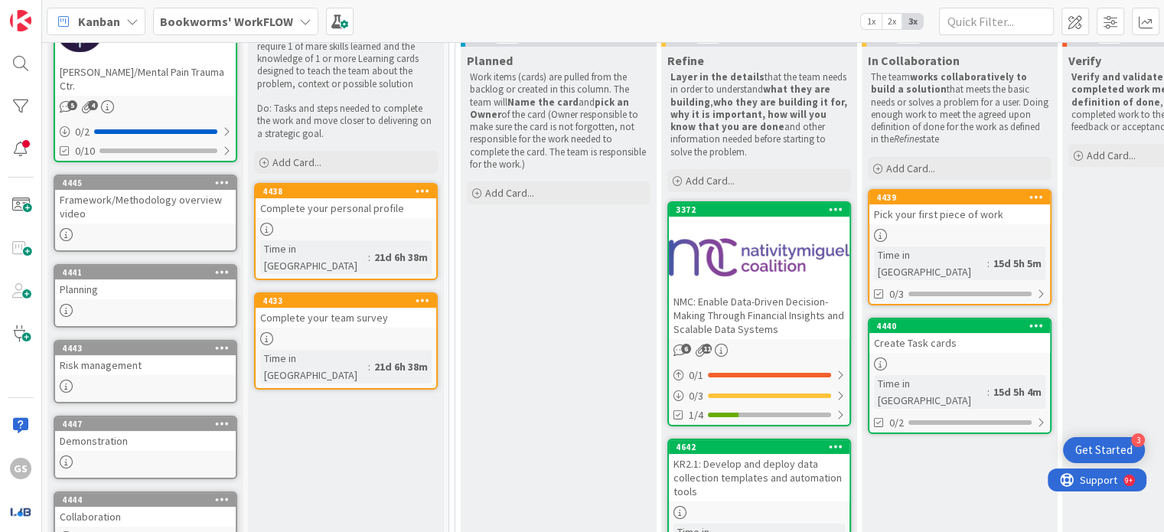
click at [753, 247] on div at bounding box center [759, 257] width 181 height 69
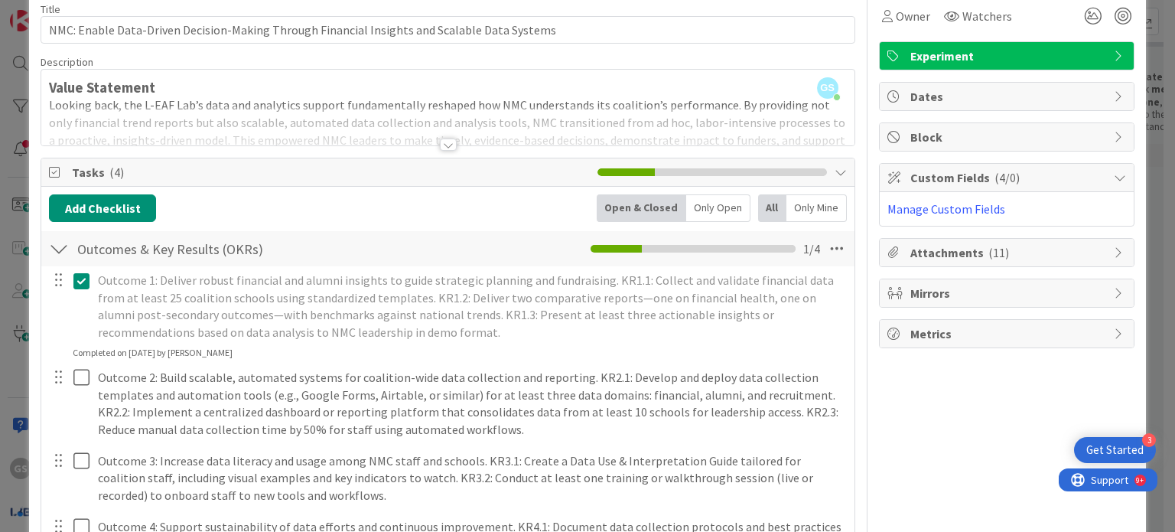
scroll to position [70, 0]
click at [995, 171] on span "( 4/0 )" at bounding box center [1007, 176] width 25 height 15
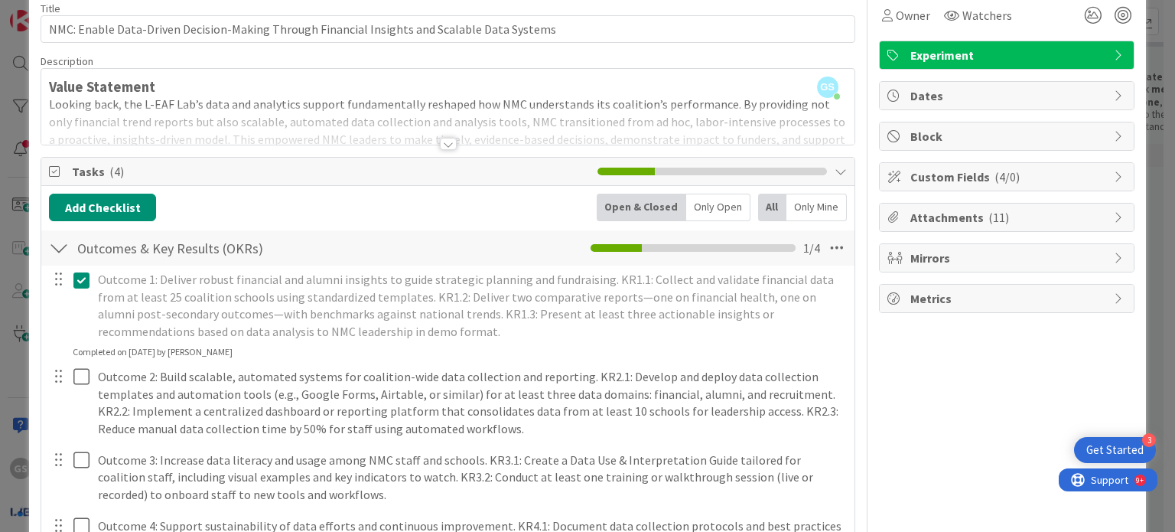
click at [1062, 171] on span "Custom Fields ( 4/0 )" at bounding box center [1008, 177] width 196 height 18
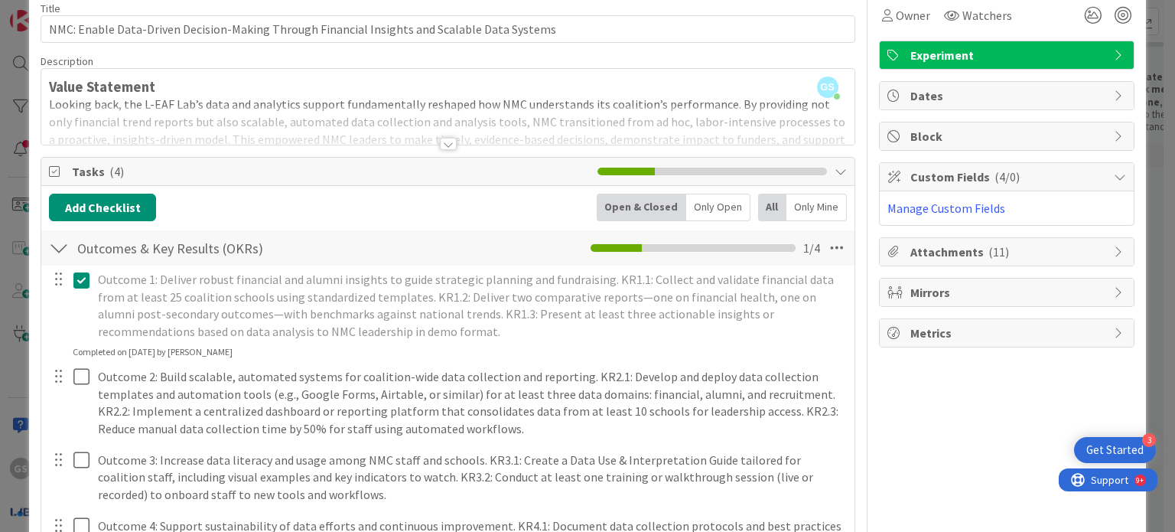
click at [995, 244] on span "Attachments ( 11 )" at bounding box center [1008, 252] width 196 height 18
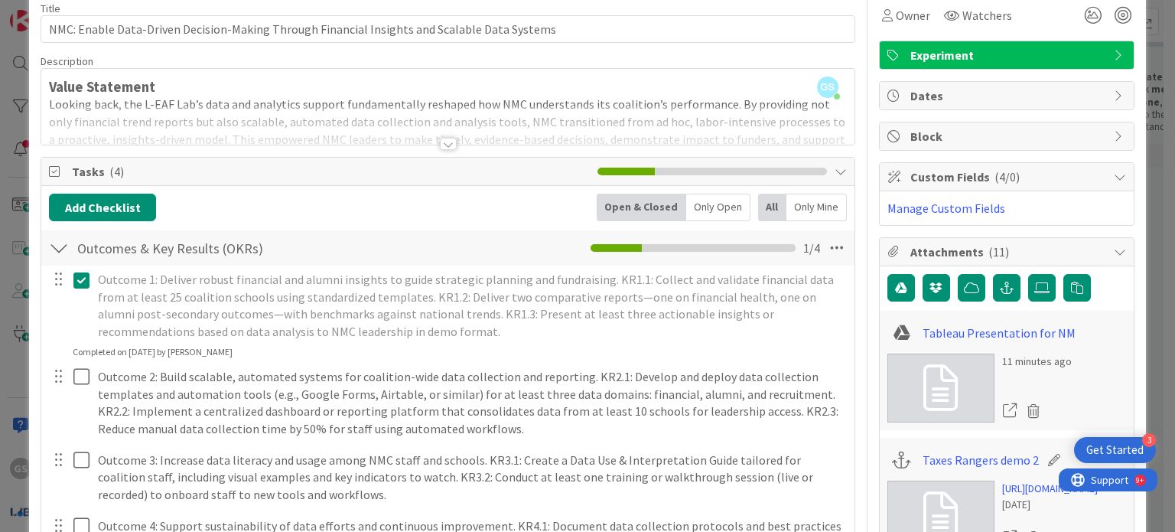
click at [995, 244] on span "Attachments ( 11 )" at bounding box center [1008, 252] width 196 height 18
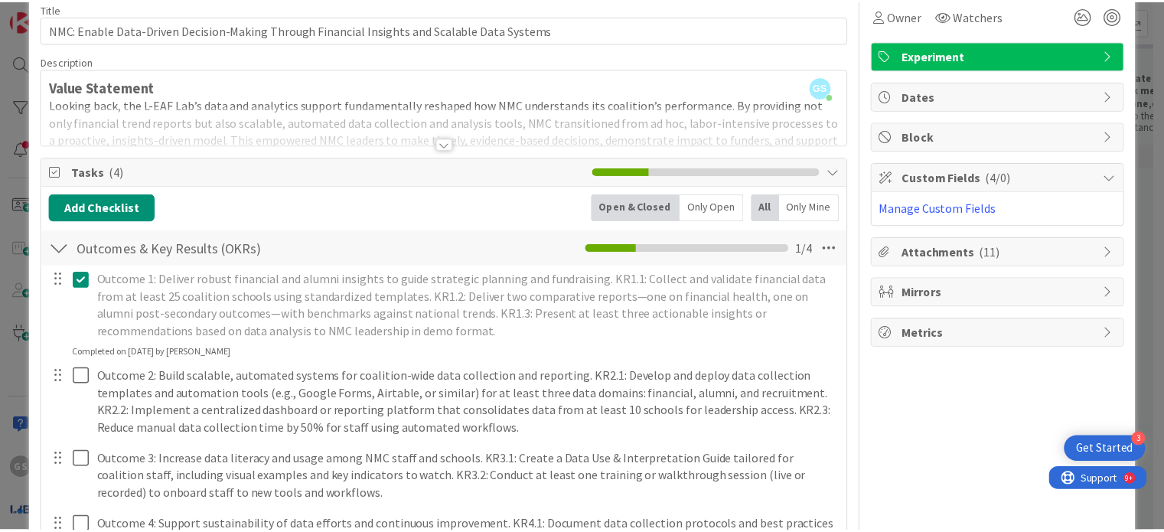
scroll to position [0, 0]
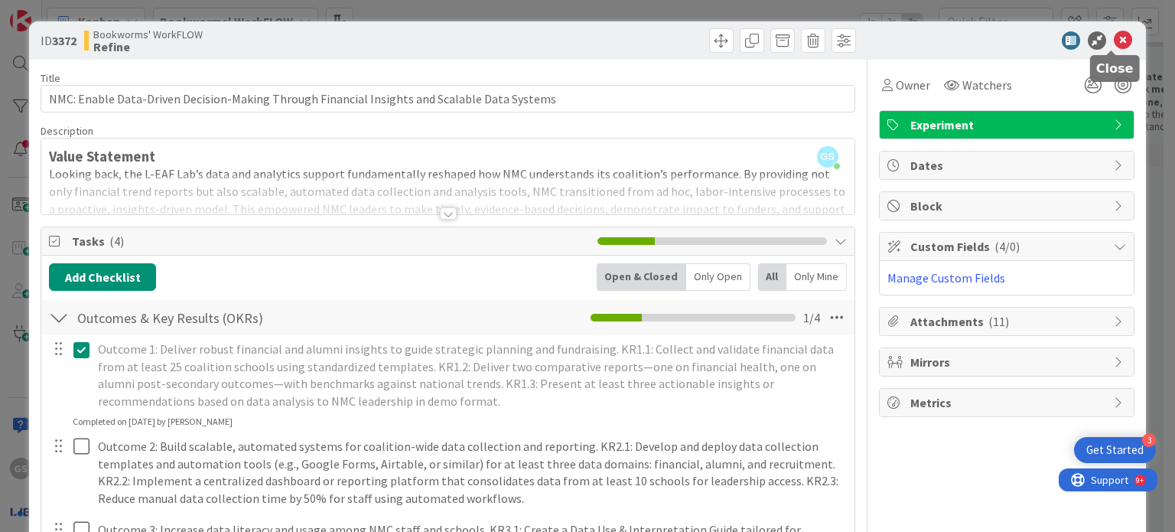
click at [1114, 33] on icon at bounding box center [1123, 40] width 18 height 18
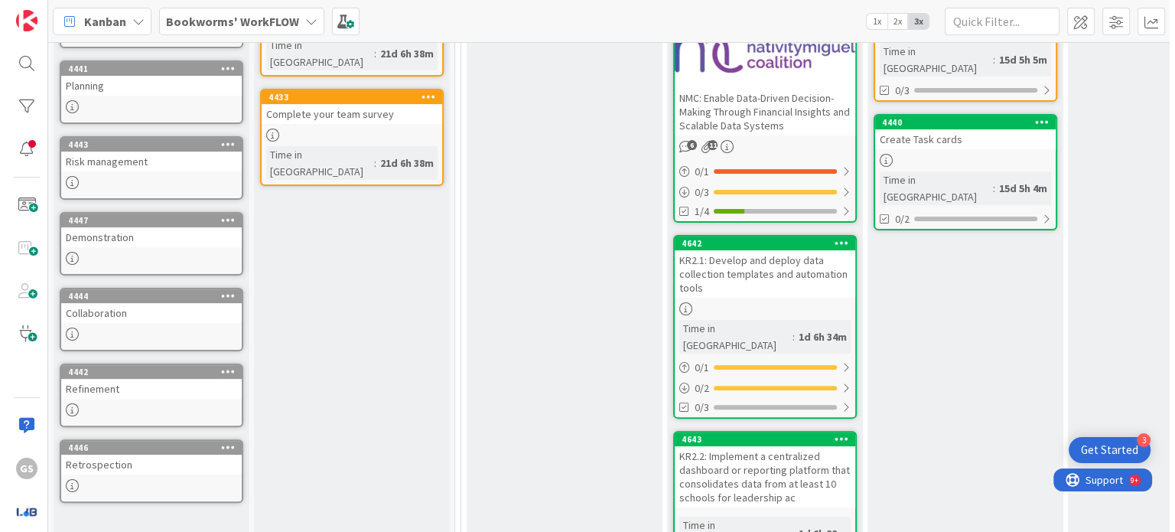
scroll to position [486, 0]
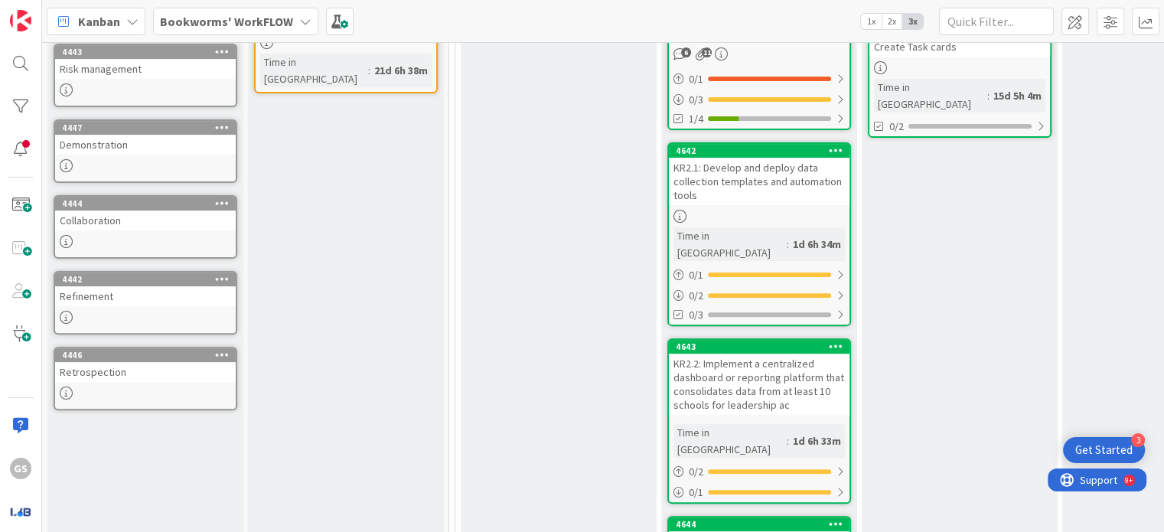
click at [733, 185] on div "KR2.1: Develop and deploy data collection templates and automation tools" at bounding box center [759, 181] width 181 height 47
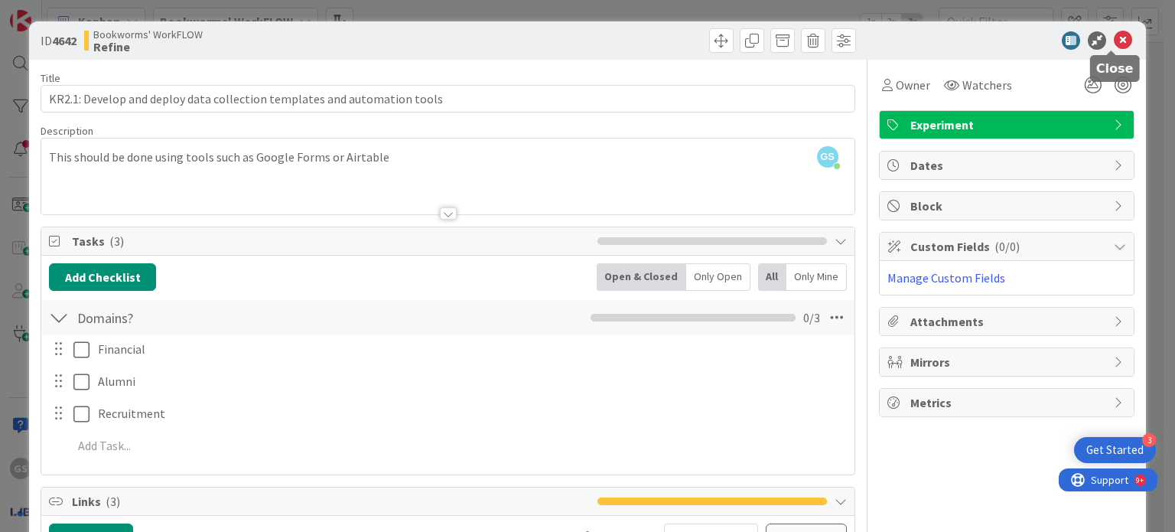
click at [1116, 37] on icon at bounding box center [1123, 40] width 18 height 18
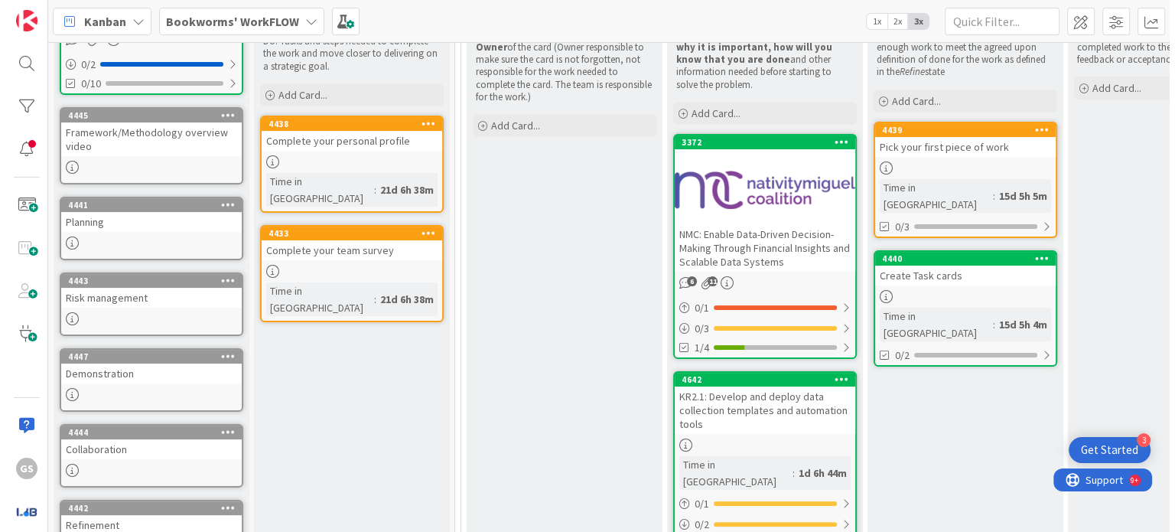
scroll to position [259, 0]
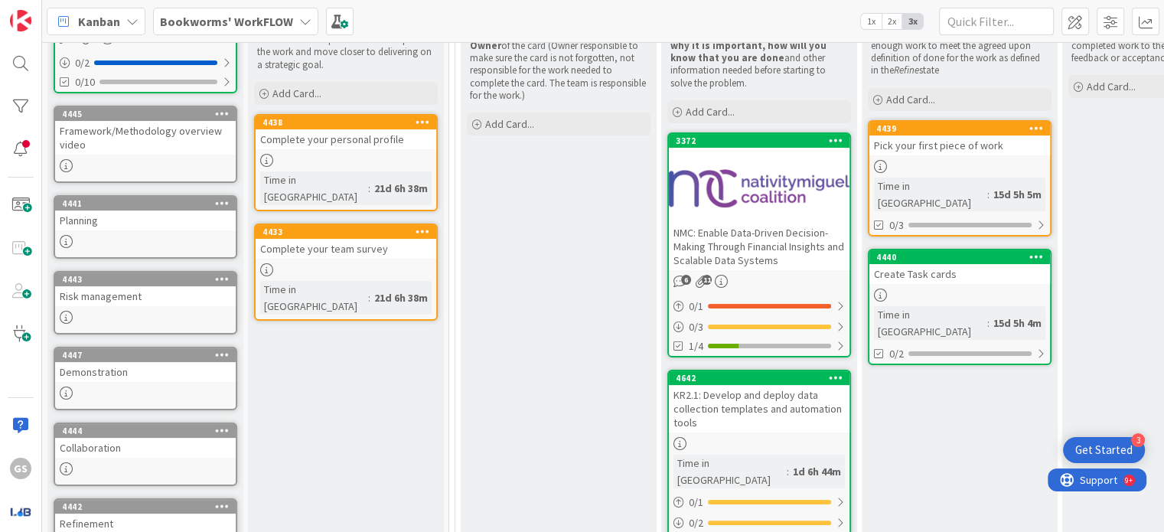
click at [774, 170] on div at bounding box center [759, 188] width 181 height 69
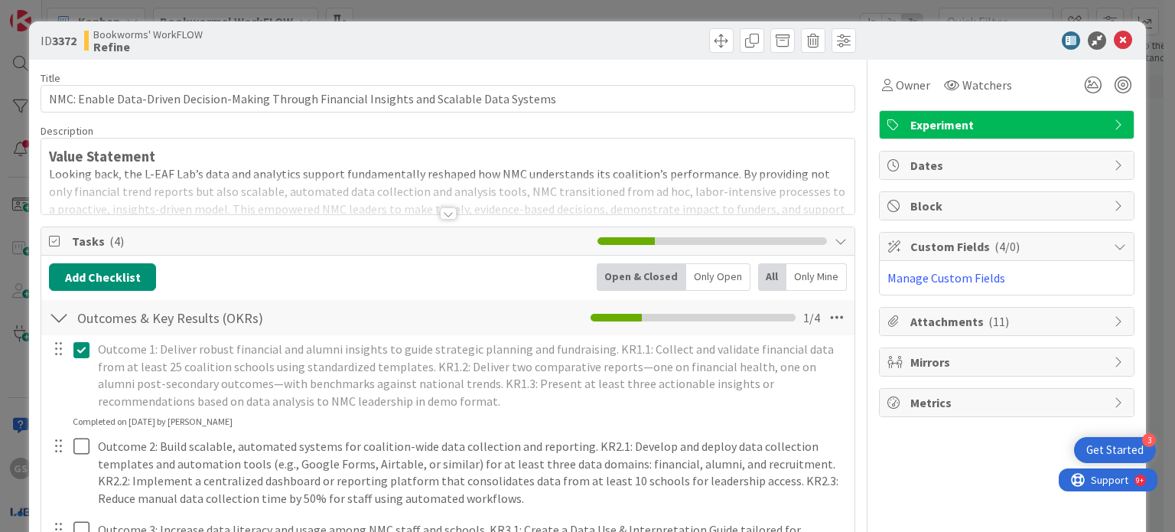
click at [445, 210] on div at bounding box center [448, 213] width 17 height 12
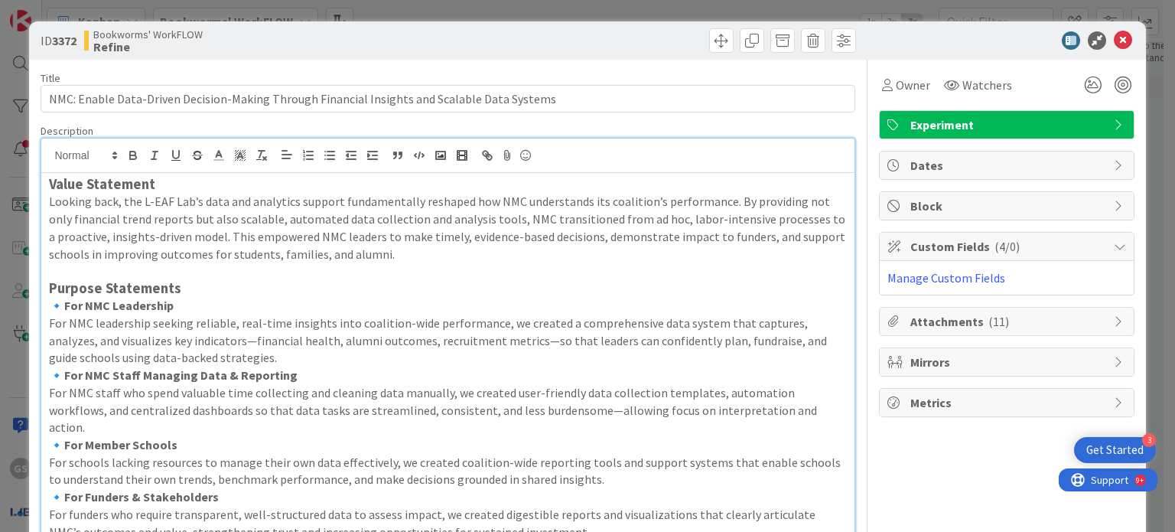
scroll to position [135, 0]
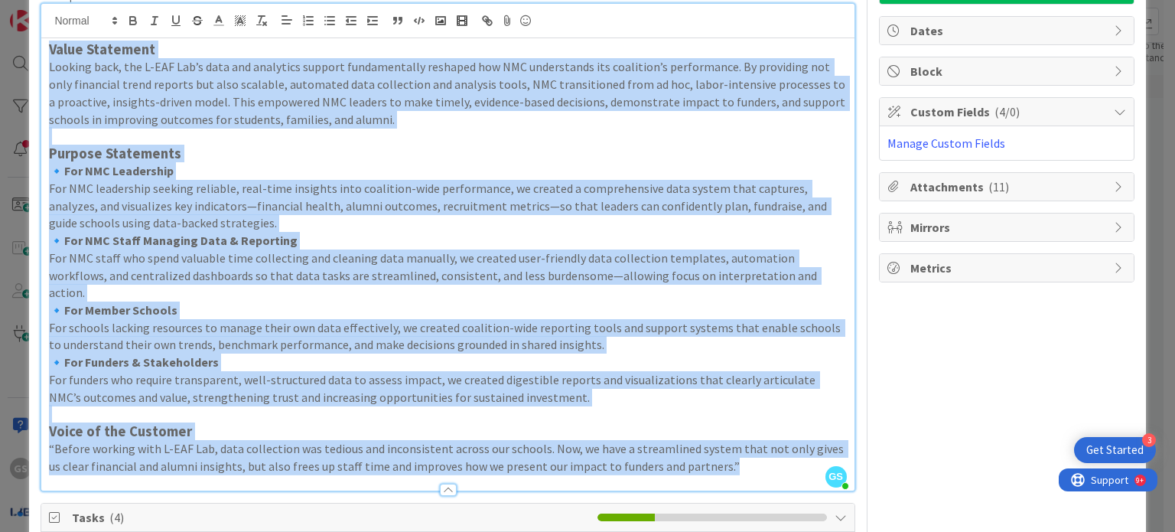
drag, startPoint x: 50, startPoint y: 45, endPoint x: 770, endPoint y: 471, distance: 836.6
click at [770, 471] on div "Description GS [PERSON_NAME] just joined Value Statement Looking back, the L-EA…" at bounding box center [448, 240] width 814 height 502
copy div "Lorem Ipsumdolo Sitamet cons, adi E-SED Doe’t inci utl etdolorem aliquae admini…"
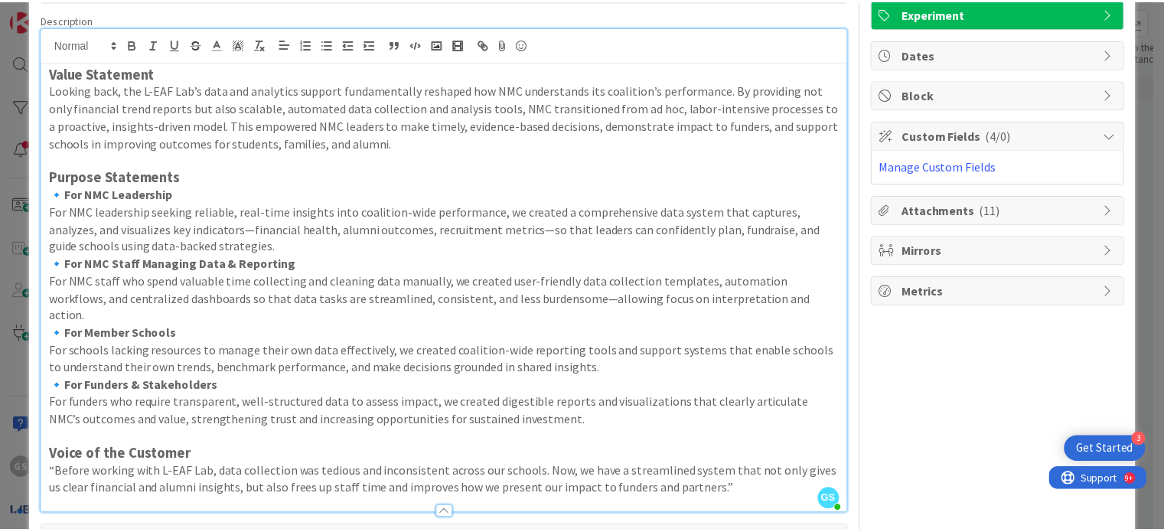
scroll to position [0, 0]
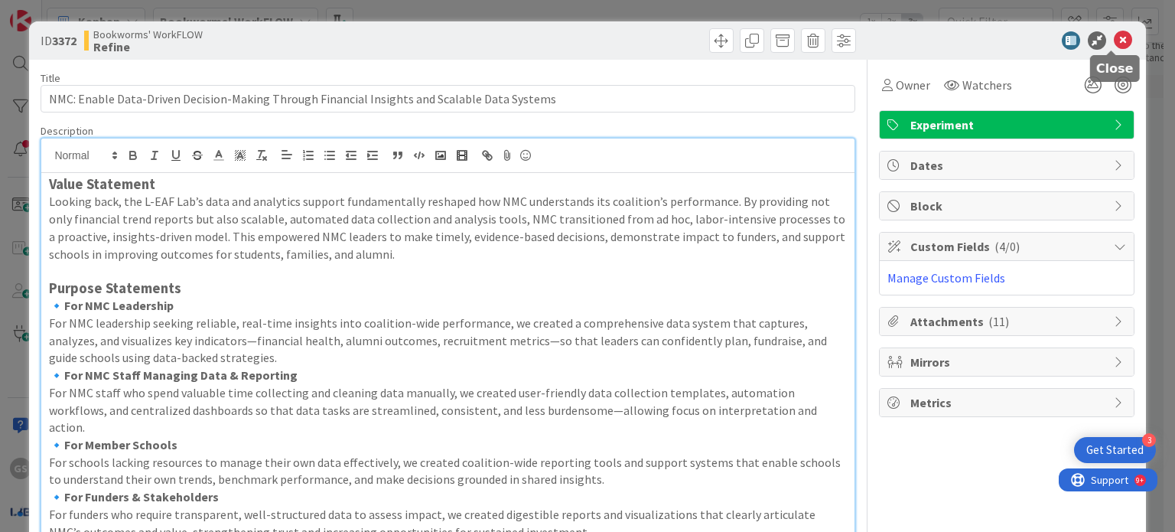
click at [1114, 35] on icon at bounding box center [1123, 40] width 18 height 18
